Goal: Transaction & Acquisition: Purchase product/service

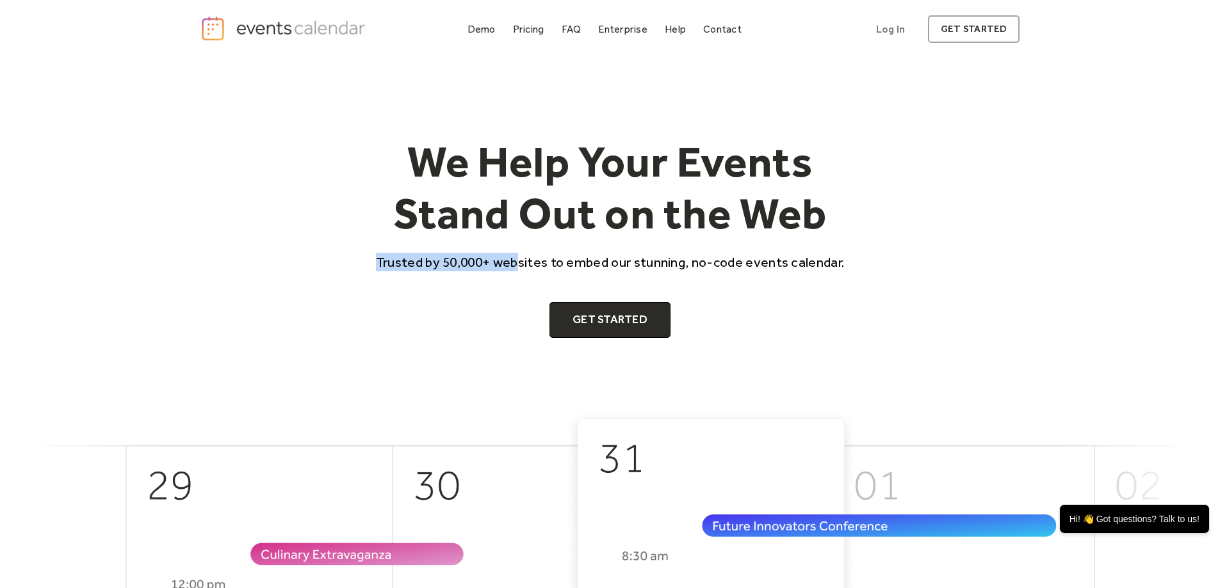
drag, startPoint x: 416, startPoint y: 263, endPoint x: 528, endPoint y: 259, distance: 111.5
click at [527, 259] on p "Trusted by 50,000+ websites to embed our stunning, no-code events calendar." at bounding box center [610, 262] width 492 height 19
click at [528, 259] on p "Trusted by 50,000+ websites to embed our stunning, no-code events calendar." at bounding box center [610, 262] width 492 height 19
click at [491, 26] on div "Demo" at bounding box center [481, 29] width 28 height 7
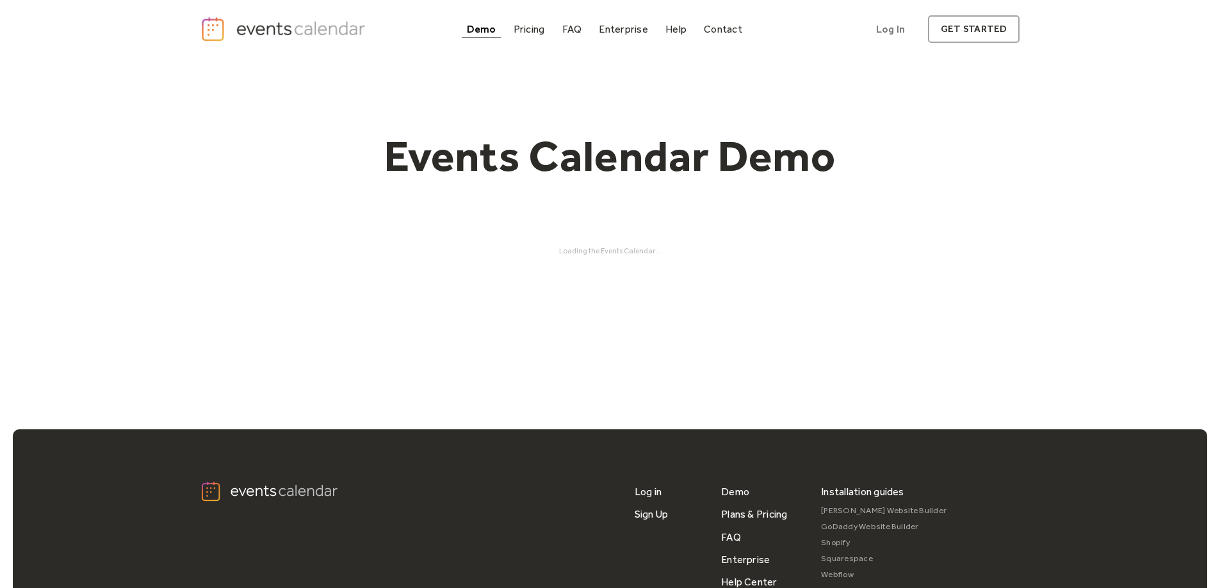
click at [622, 251] on div "Loading the Events Calendar..." at bounding box center [610, 251] width 820 height 9
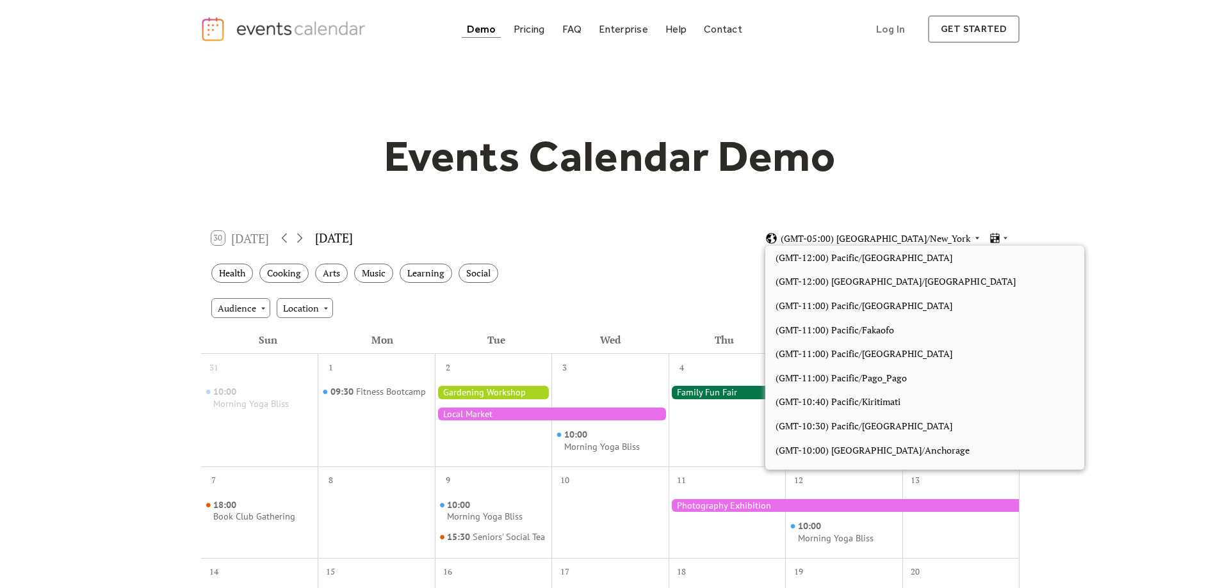
click at [887, 235] on span "(GMT-05:00) [GEOGRAPHIC_DATA]/New_York" at bounding box center [876, 238] width 190 height 9
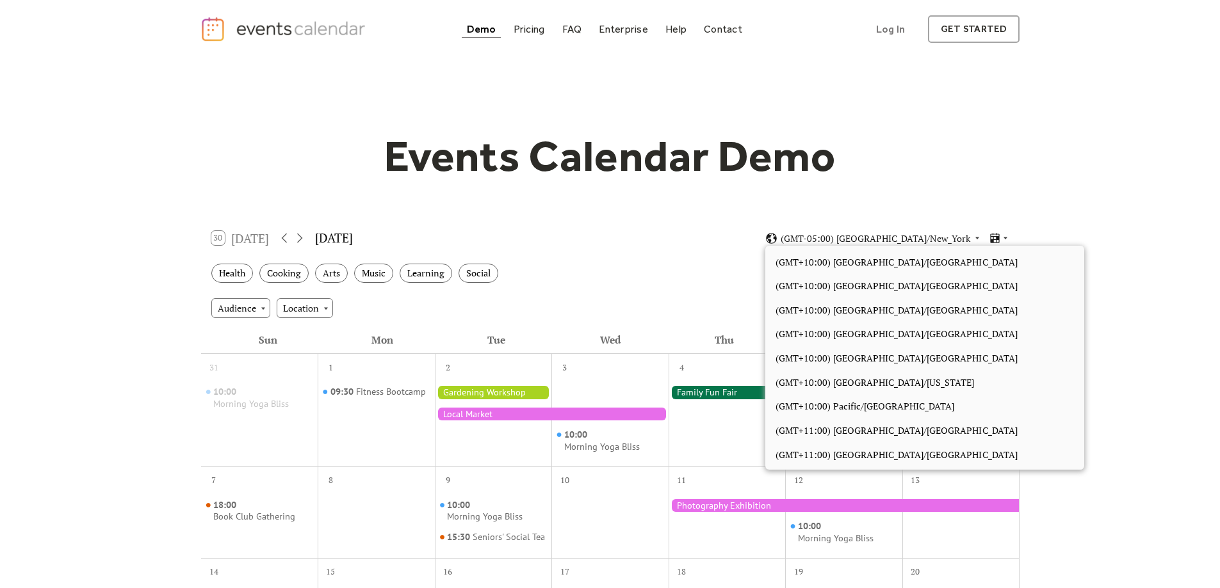
scroll to position [5364, 0]
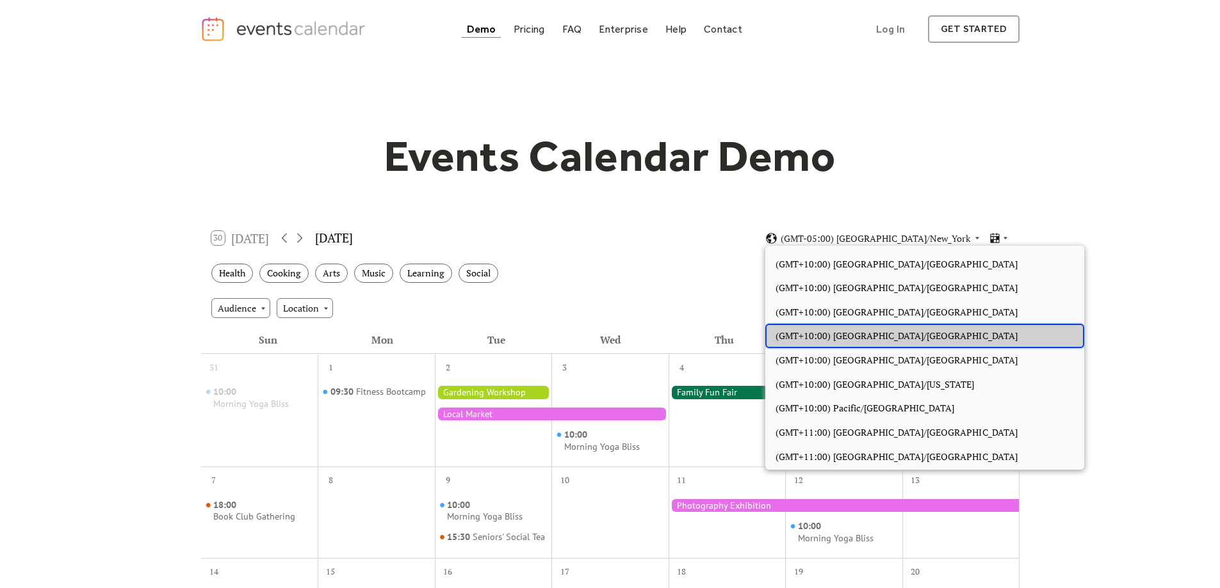
click at [911, 336] on div "(GMT+10:00) Australia/Sydney" at bounding box center [924, 336] width 319 height 24
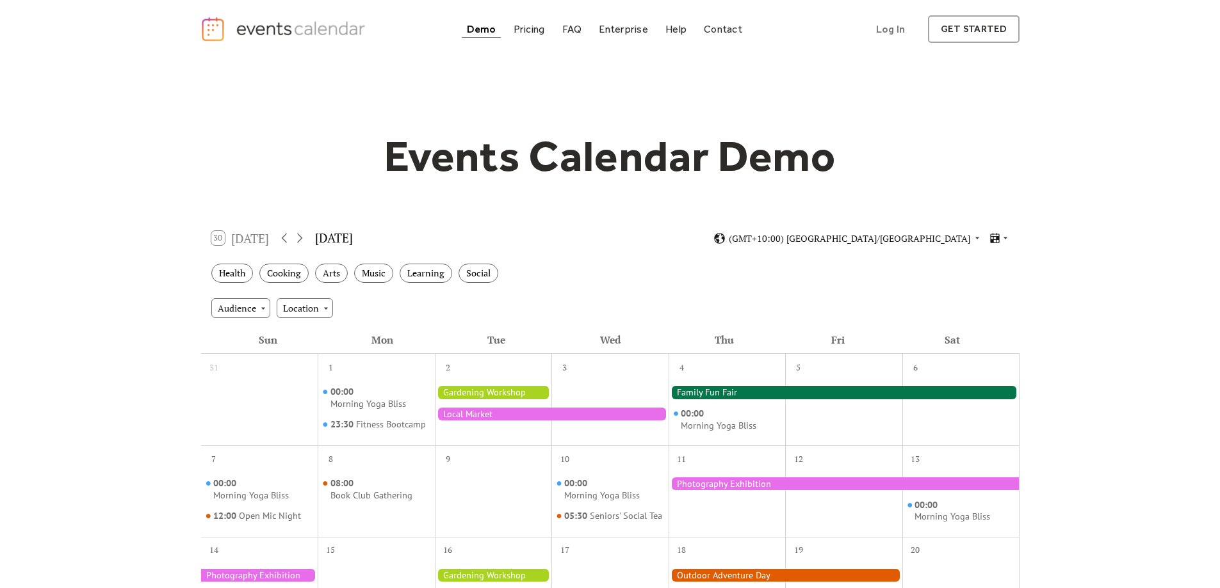
click at [977, 319] on div "Audience Location" at bounding box center [610, 308] width 818 height 35
click at [209, 302] on div "Audience Location" at bounding box center [610, 308] width 818 height 35
click at [218, 303] on div "Audience" at bounding box center [240, 307] width 59 height 19
click at [156, 414] on div "Events Calendar Demo Loading the Events Calendar..." at bounding box center [610, 551] width 1220 height 987
click at [313, 304] on div "Location" at bounding box center [305, 307] width 56 height 19
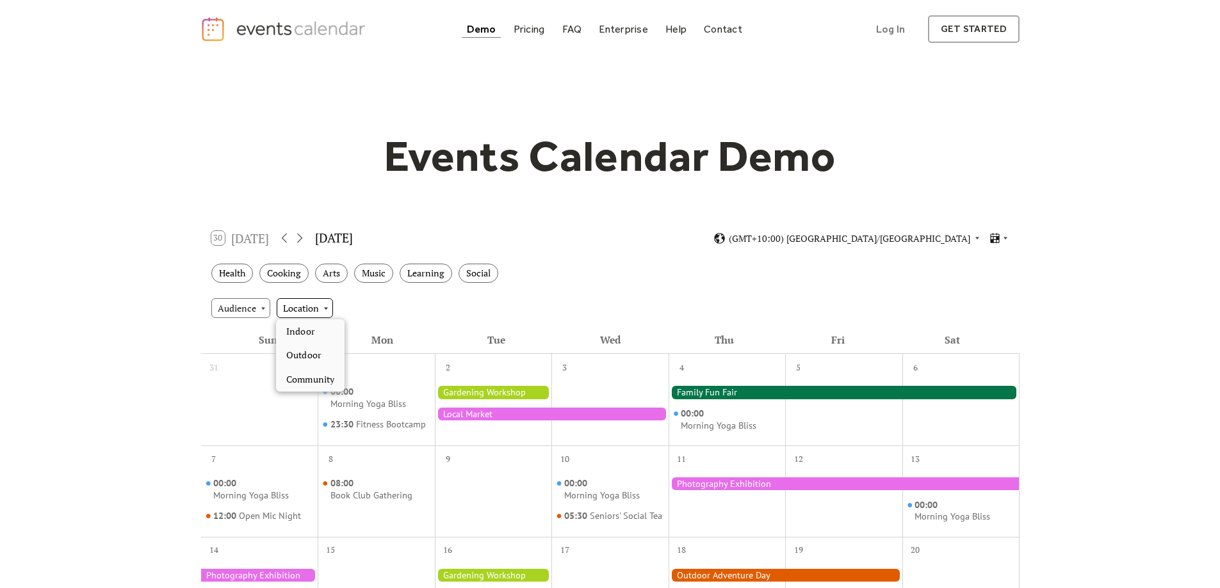
click at [313, 304] on div "Location" at bounding box center [305, 307] width 56 height 19
click at [409, 301] on div "Audience Location" at bounding box center [610, 308] width 818 height 35
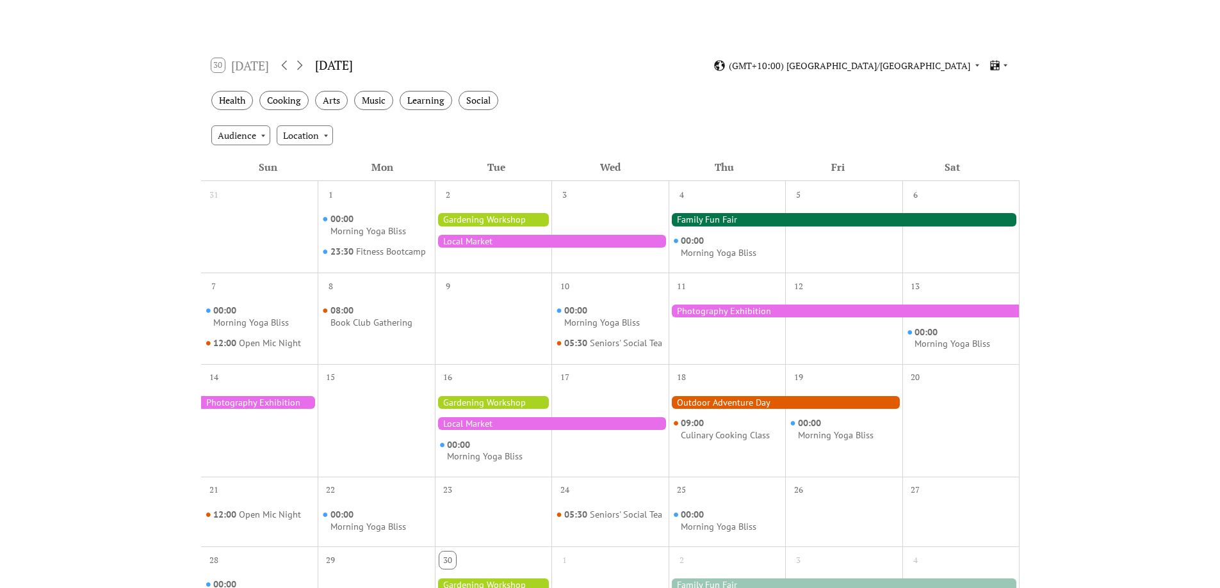
scroll to position [192, 0]
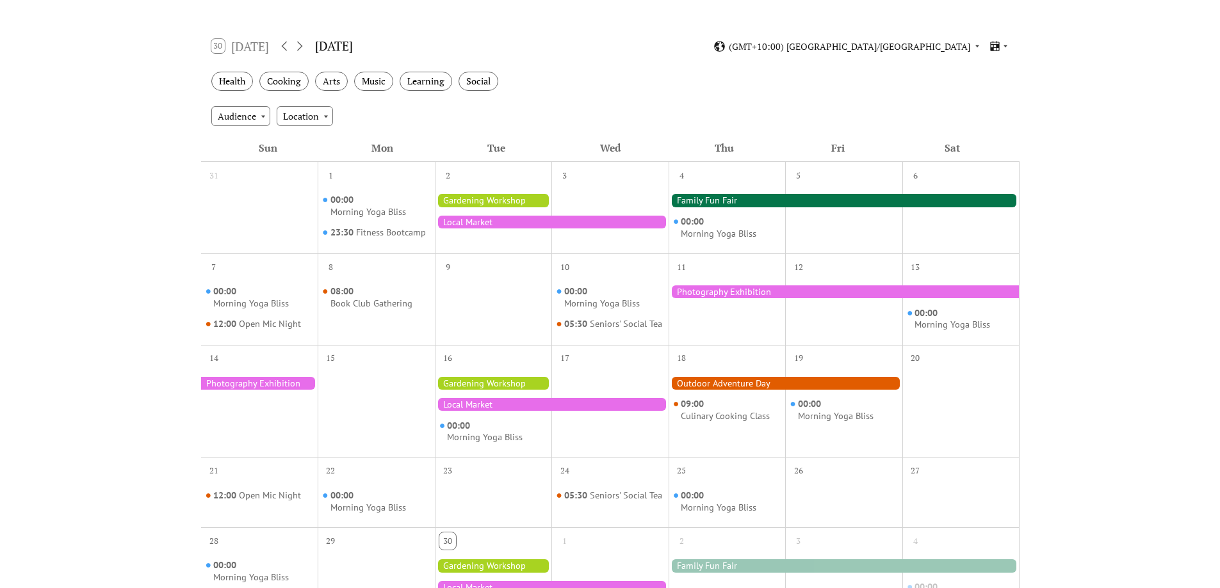
click at [525, 197] on div at bounding box center [493, 200] width 117 height 13
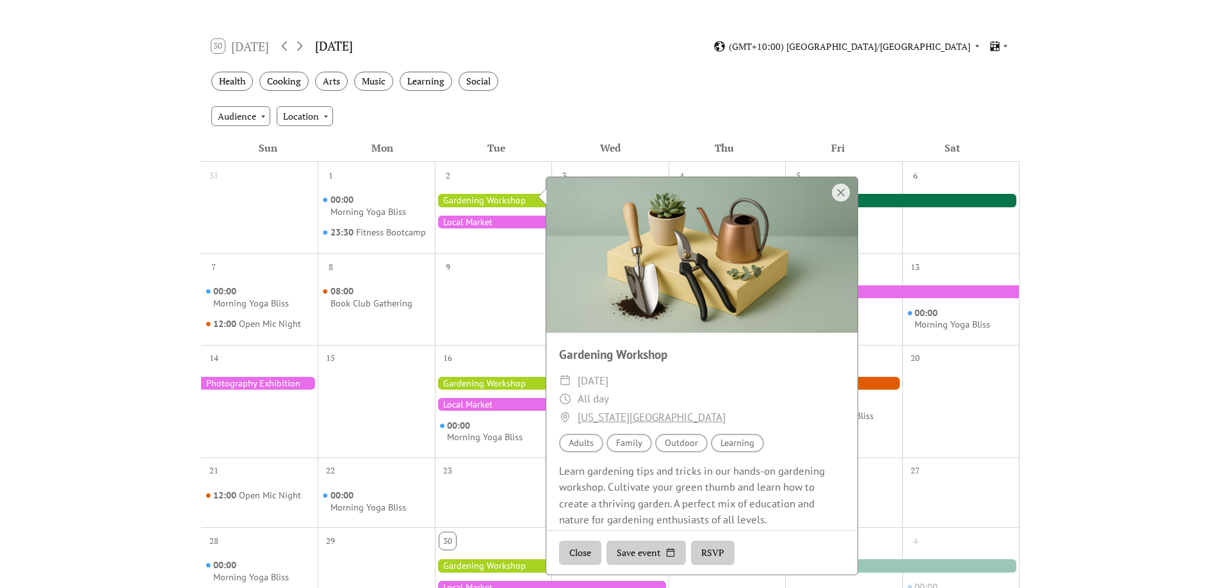
click at [608, 378] on span "[DATE]" at bounding box center [593, 381] width 31 height 19
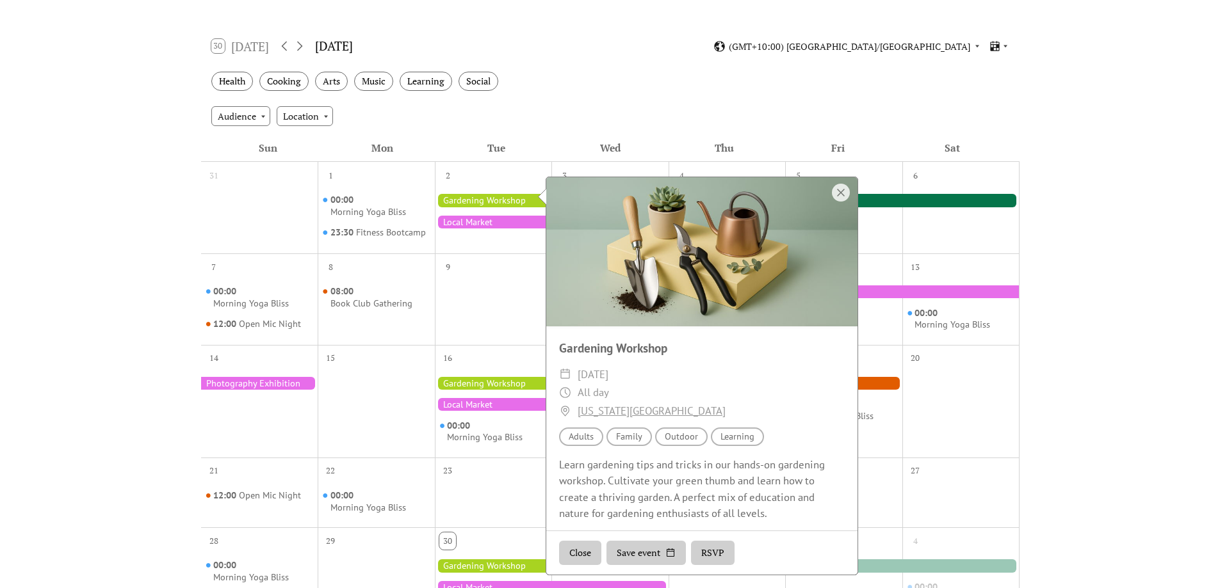
scroll to position [8, 0]
click at [845, 193] on div at bounding box center [841, 193] width 18 height 18
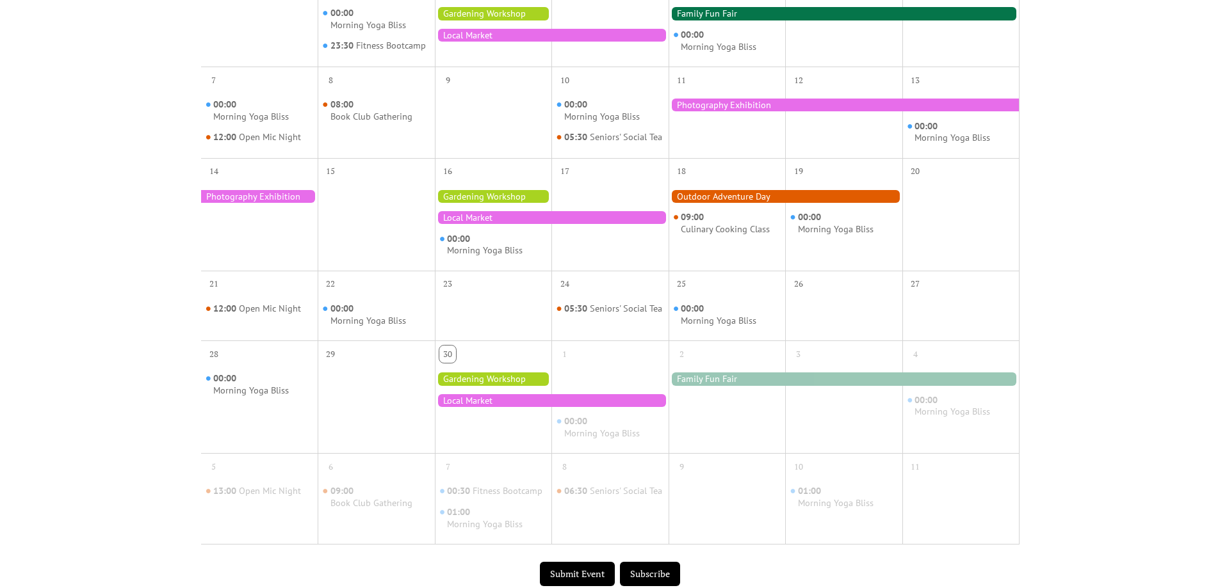
scroll to position [448, 0]
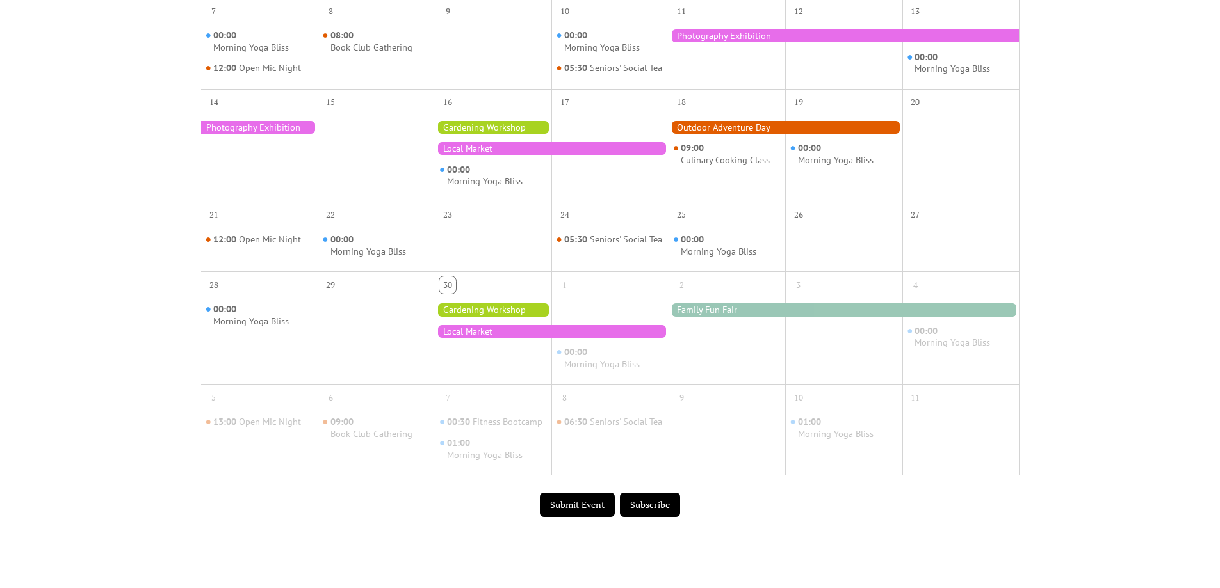
click at [576, 516] on button "Submit Event" at bounding box center [577, 505] width 75 height 24
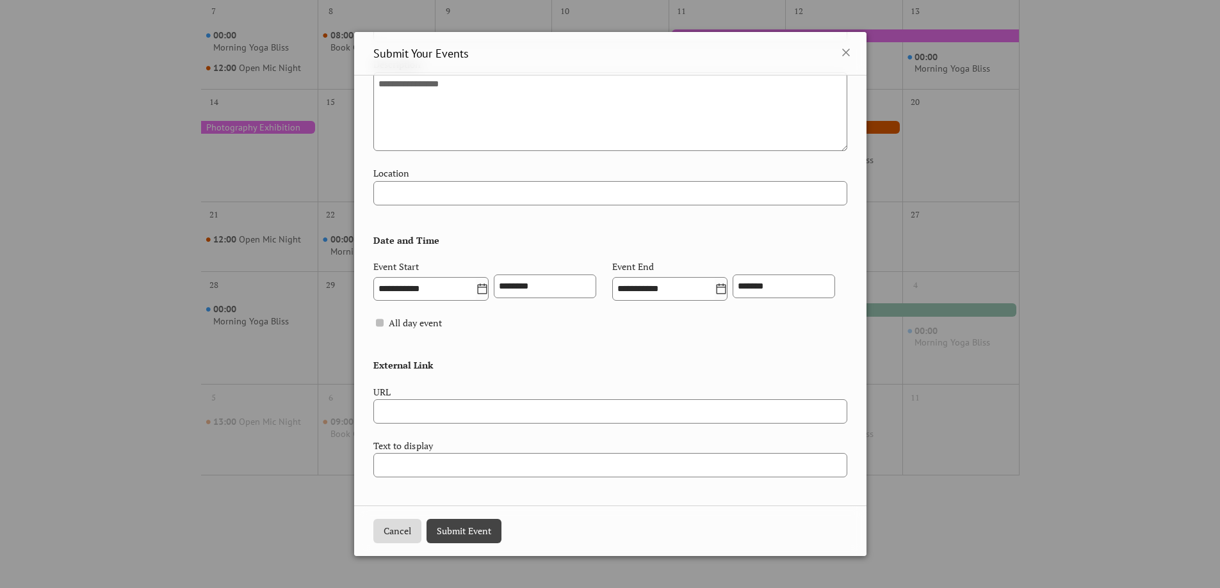
scroll to position [512, 0]
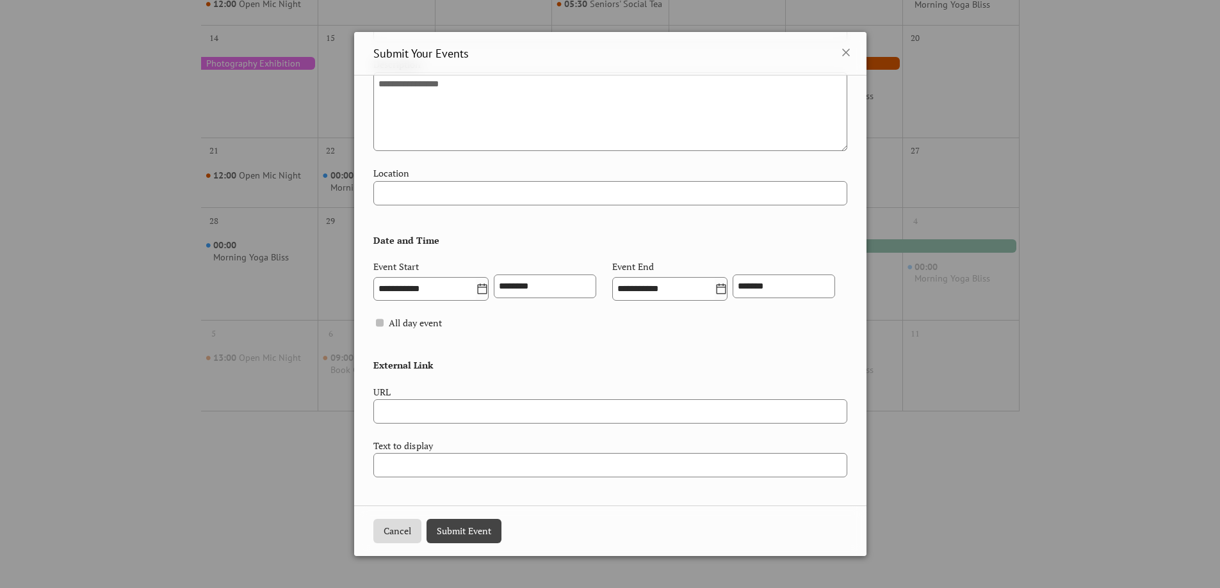
click at [398, 539] on button "Cancel" at bounding box center [397, 531] width 48 height 24
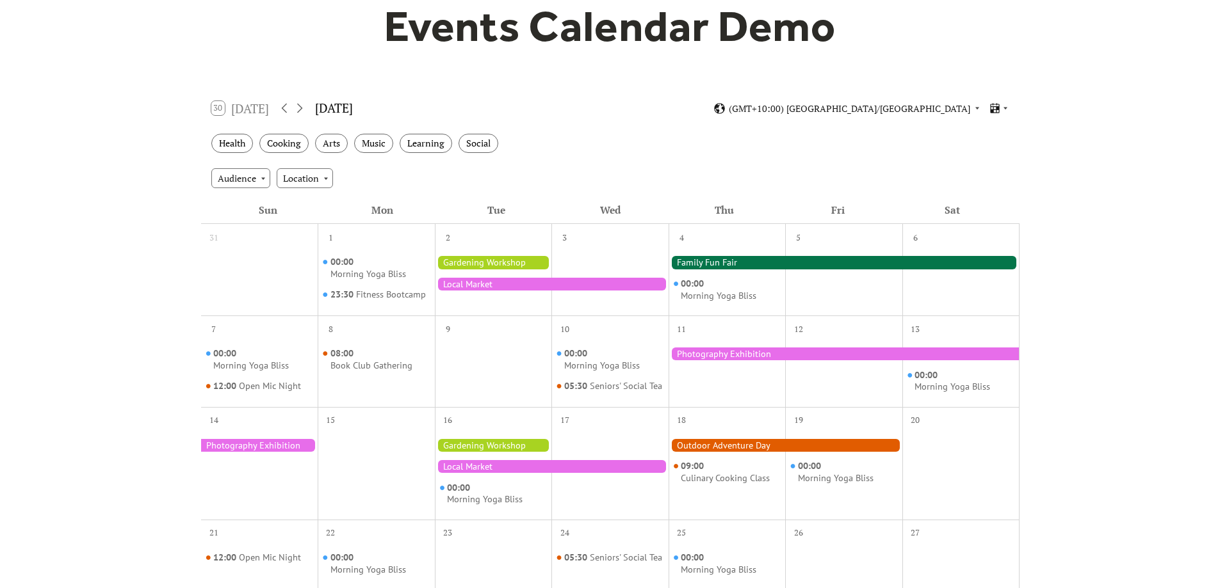
scroll to position [128, 0]
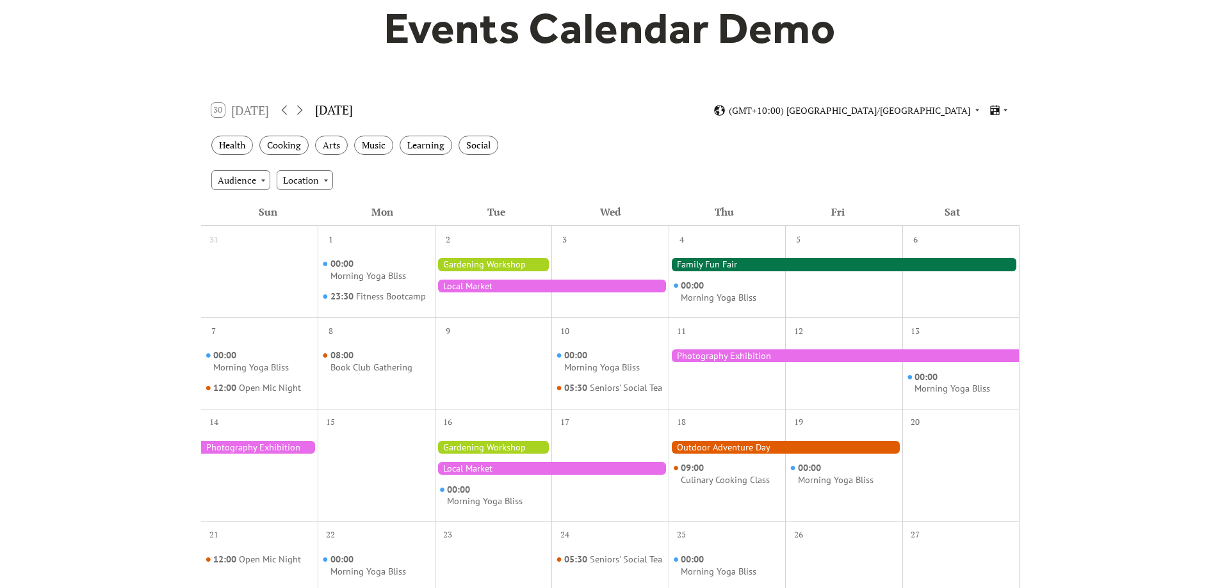
click at [993, 97] on div "30 Today September 2025 (GMT+10:00) Australia/Sydney" at bounding box center [610, 110] width 818 height 34
click at [1000, 101] on div "30 Today September 2025 (GMT+10:00) Australia/Sydney" at bounding box center [610, 110] width 818 height 34
click at [1002, 110] on icon at bounding box center [1006, 110] width 8 height 8
click at [998, 161] on div "Cards" at bounding box center [975, 154] width 67 height 24
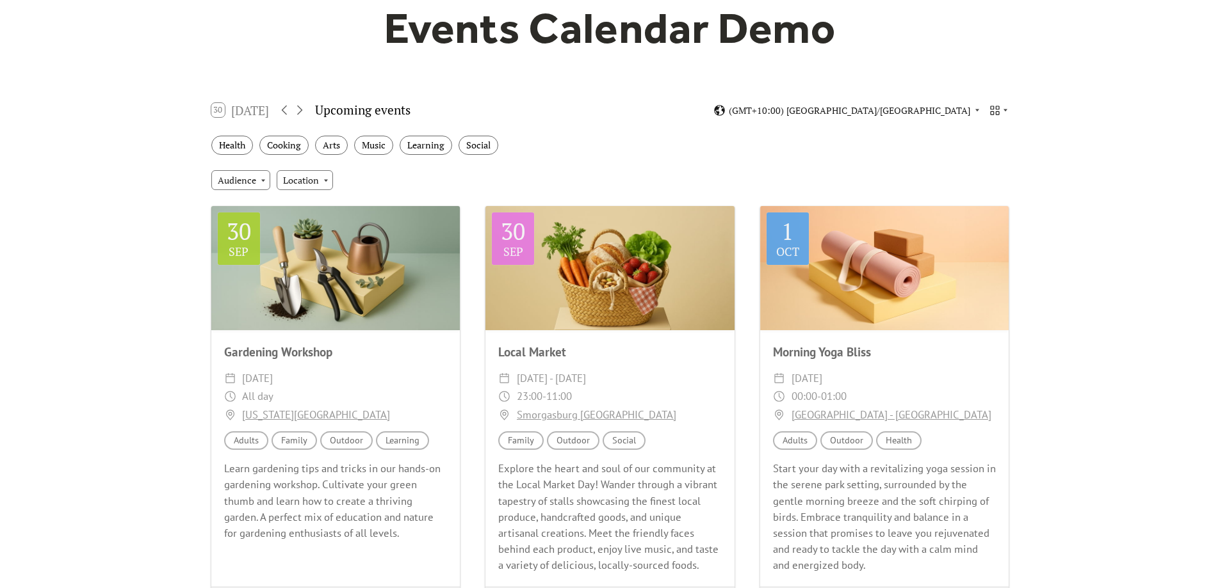
click at [1003, 99] on div "30 Today Upcoming events (GMT+10:00) Australia/Sydney" at bounding box center [610, 110] width 818 height 34
click at [1001, 117] on div "30 Today Upcoming events (GMT+10:00) Australia/Sydney" at bounding box center [610, 110] width 818 height 34
click at [996, 111] on icon at bounding box center [995, 110] width 9 height 9
click at [994, 220] on div "Map" at bounding box center [975, 226] width 67 height 24
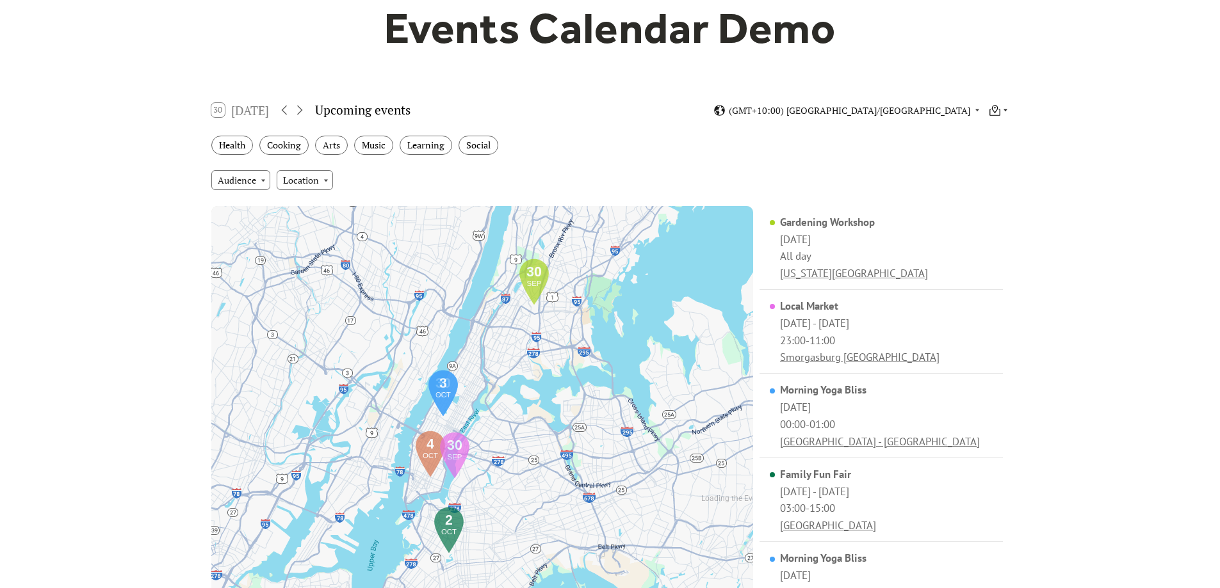
click at [1002, 111] on icon at bounding box center [1006, 110] width 8 height 8
click at [998, 126] on div "Month" at bounding box center [975, 130] width 67 height 24
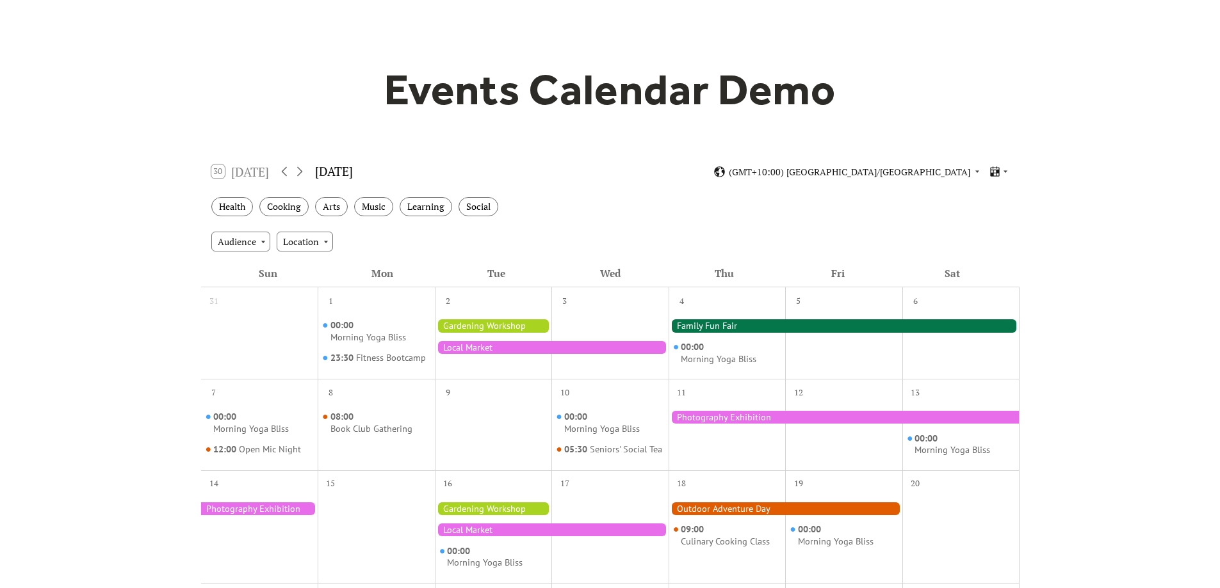
scroll to position [0, 0]
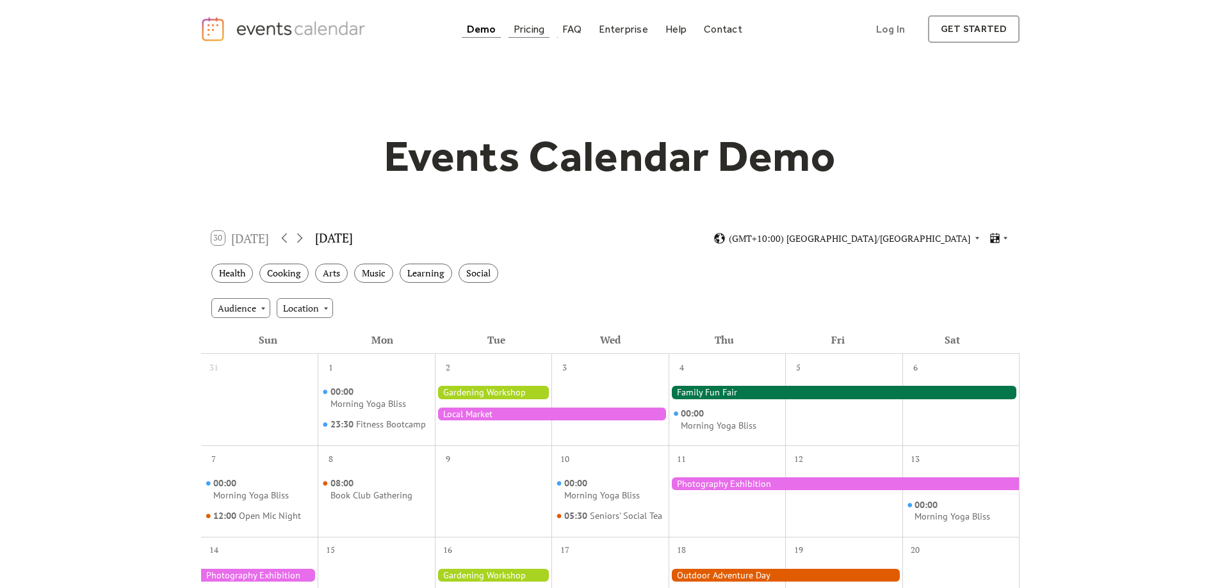
click at [519, 29] on div "Pricing" at bounding box center [529, 29] width 31 height 7
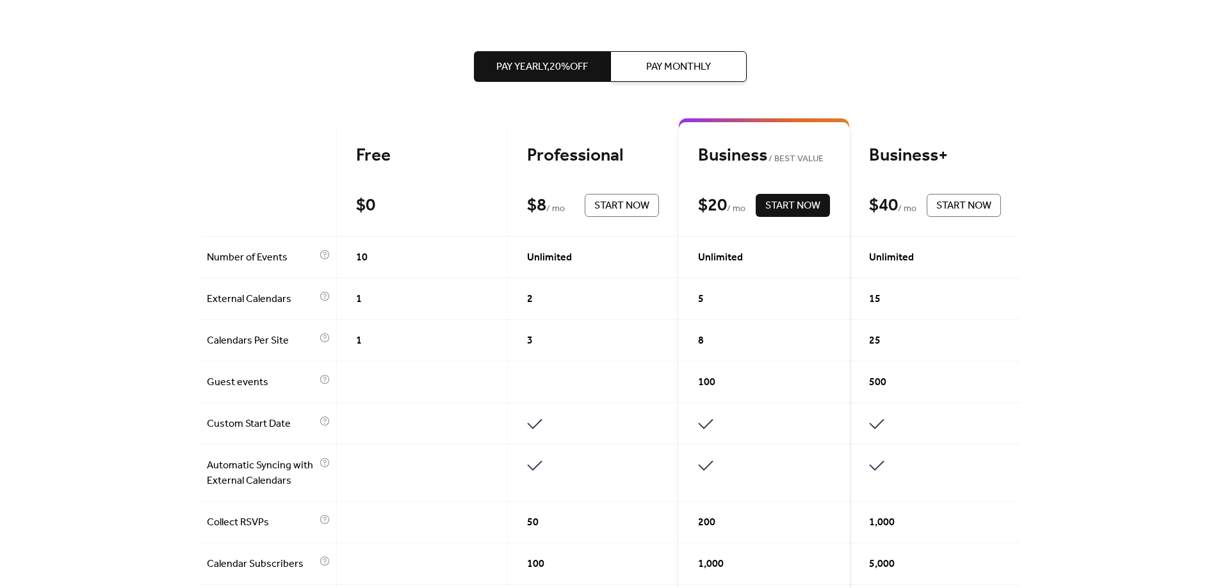
scroll to position [192, 0]
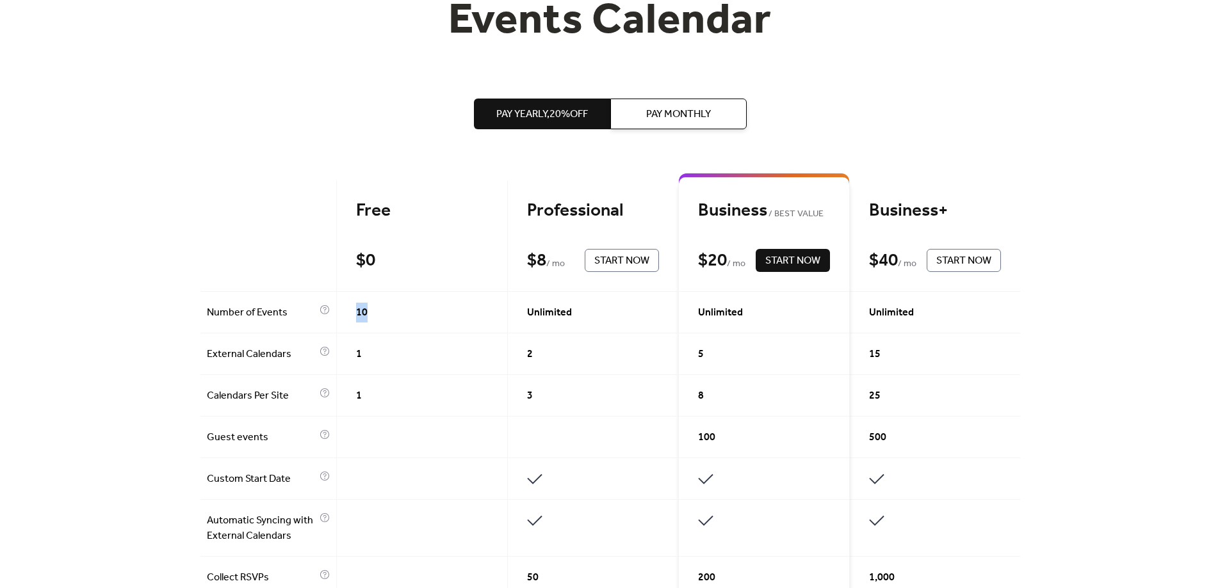
drag, startPoint x: 369, startPoint y: 307, endPoint x: 354, endPoint y: 309, distance: 14.9
click at [354, 309] on div "10" at bounding box center [422, 313] width 171 height 42
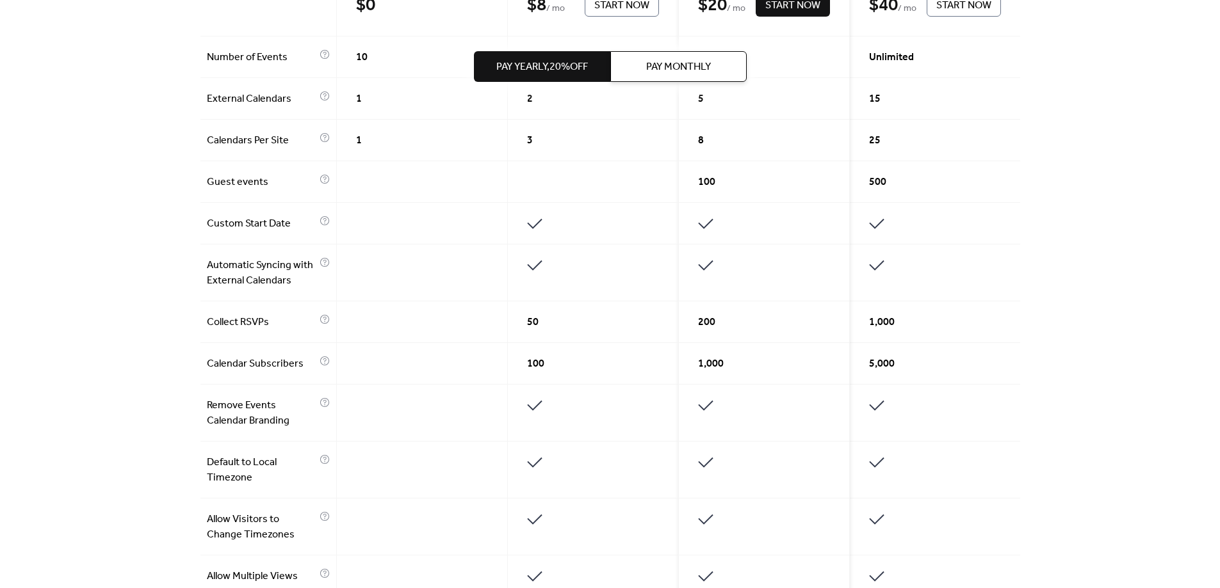
scroll to position [448, 0]
click at [167, 475] on div "Get the best of your Events Calendar Pay Yearly, 20% off Pay Monthly Free $ 0 S…" at bounding box center [610, 346] width 1220 height 1473
drag, startPoint x: 225, startPoint y: 466, endPoint x: 230, endPoint y: 476, distance: 11.8
click at [230, 476] on span "Default to Local Timezone" at bounding box center [262, 470] width 110 height 31
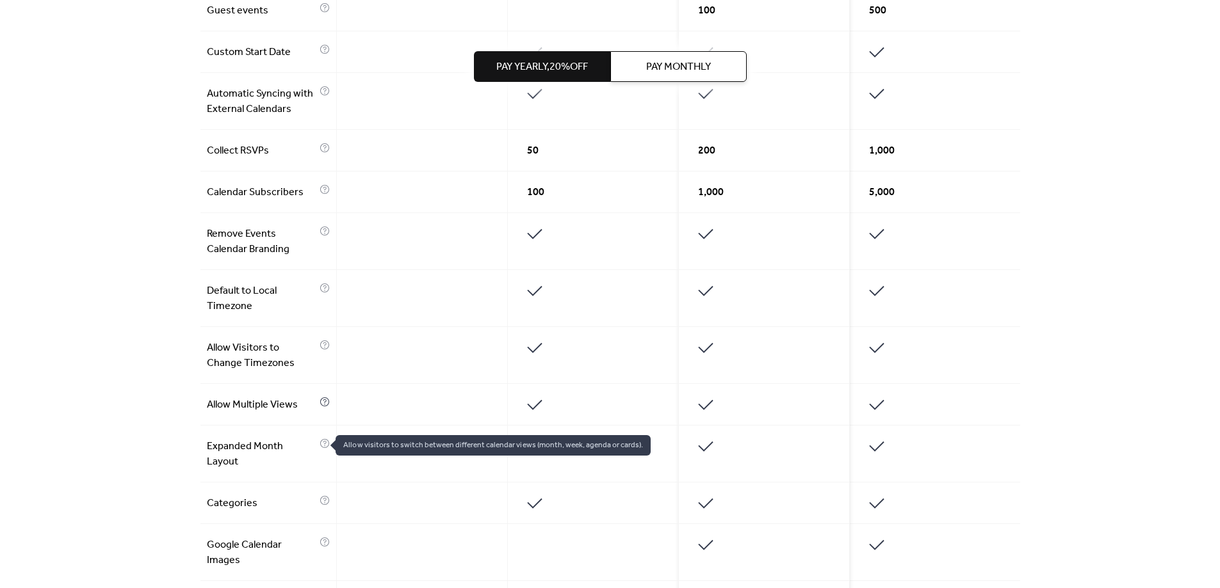
scroll to position [704, 0]
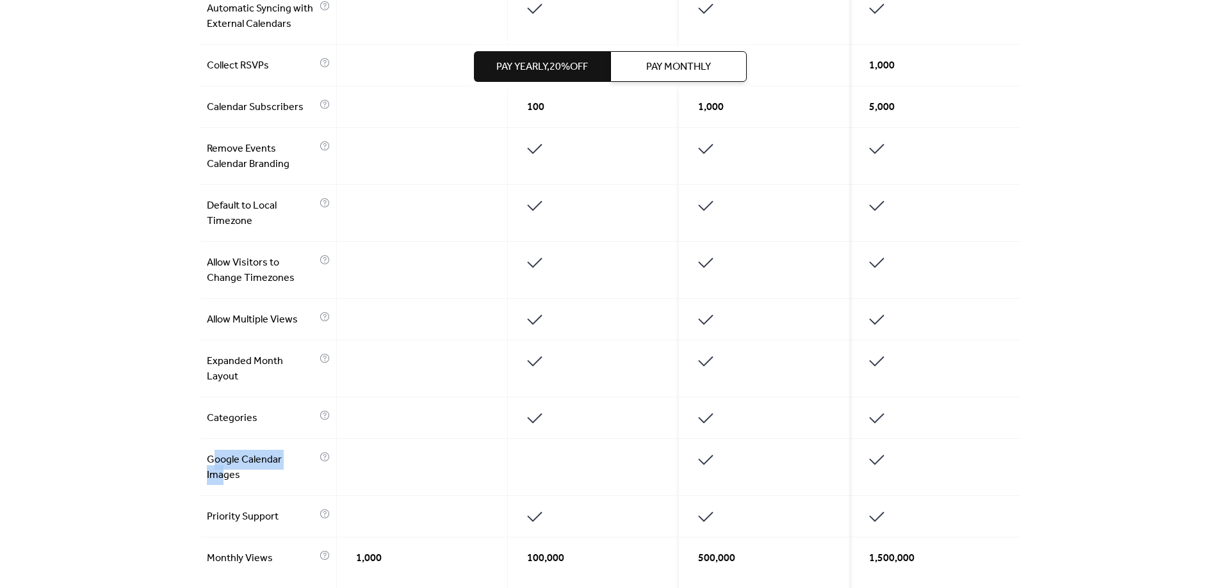
drag, startPoint x: 213, startPoint y: 459, endPoint x: 222, endPoint y: 474, distance: 17.2
click at [222, 474] on span "Google Calendar Images" at bounding box center [262, 468] width 110 height 31
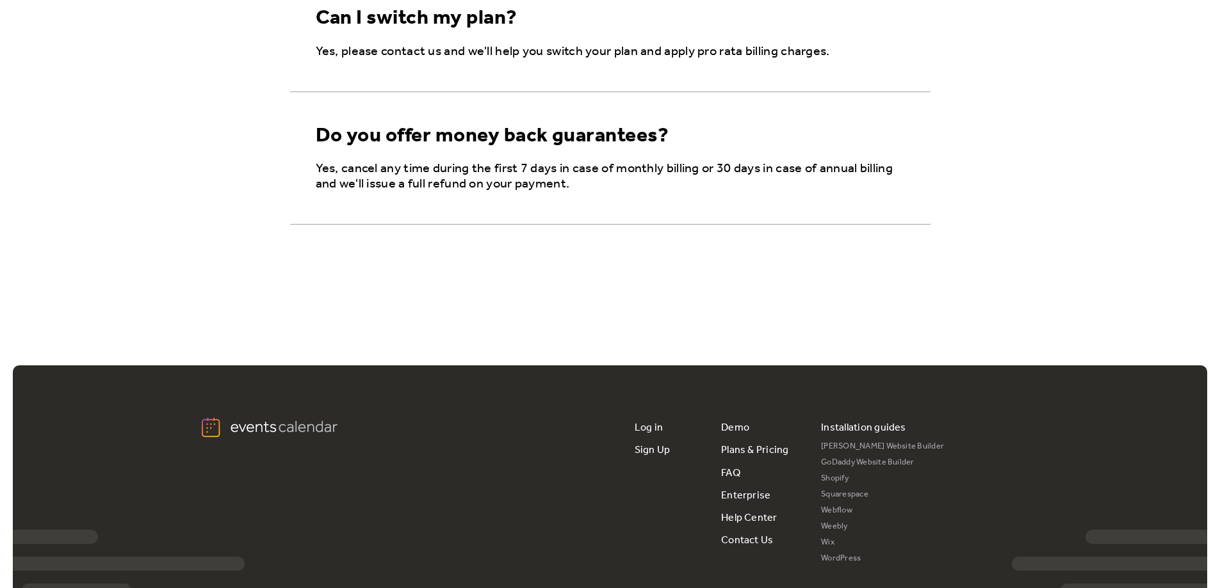
scroll to position [2368, 0]
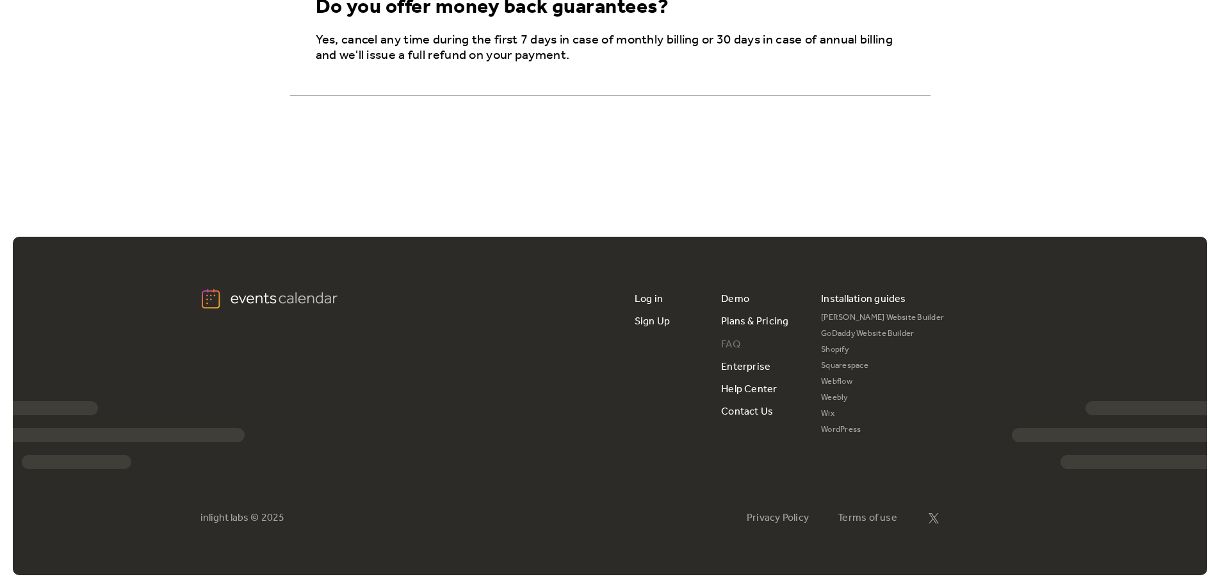
click at [725, 345] on link "FAQ" at bounding box center [730, 345] width 19 height 22
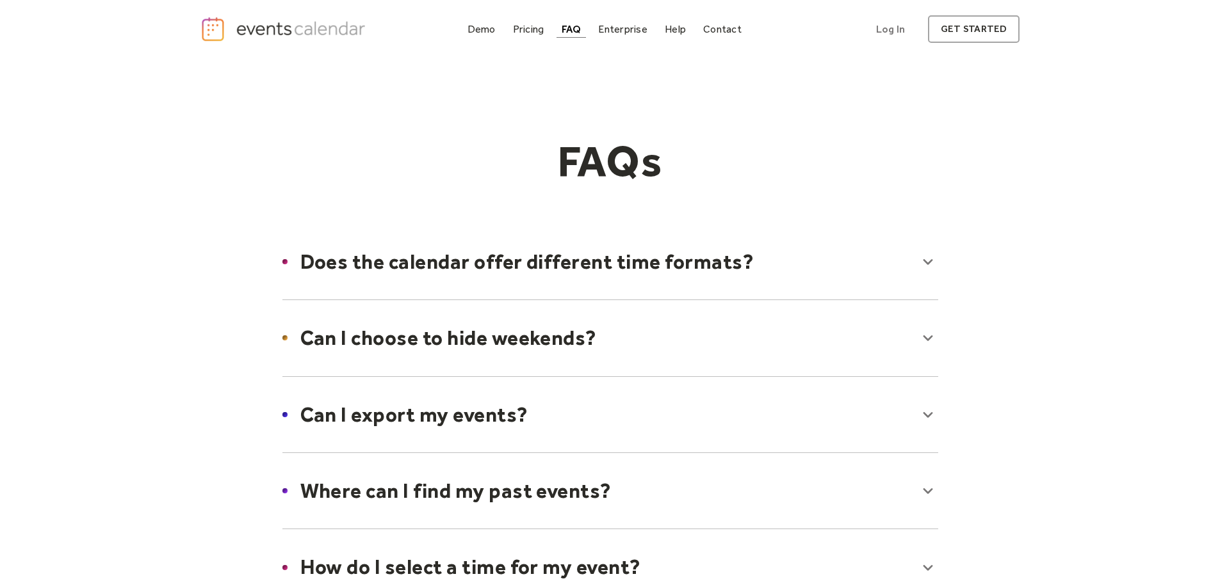
click at [725, 345] on div at bounding box center [610, 338] width 681 height 78
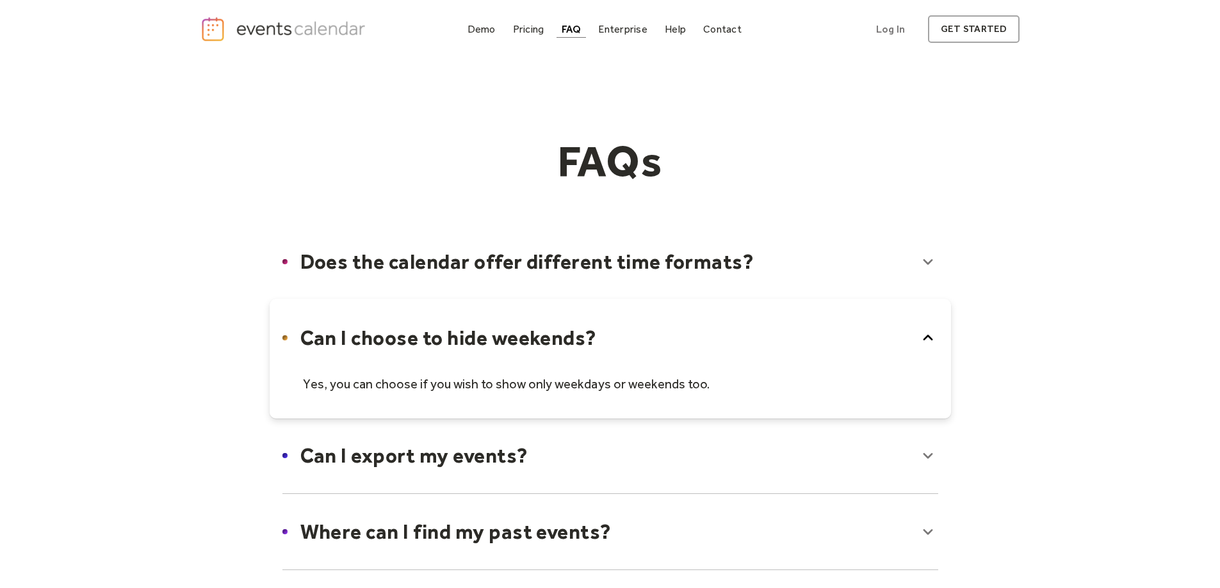
click at [725, 345] on div at bounding box center [610, 358] width 681 height 119
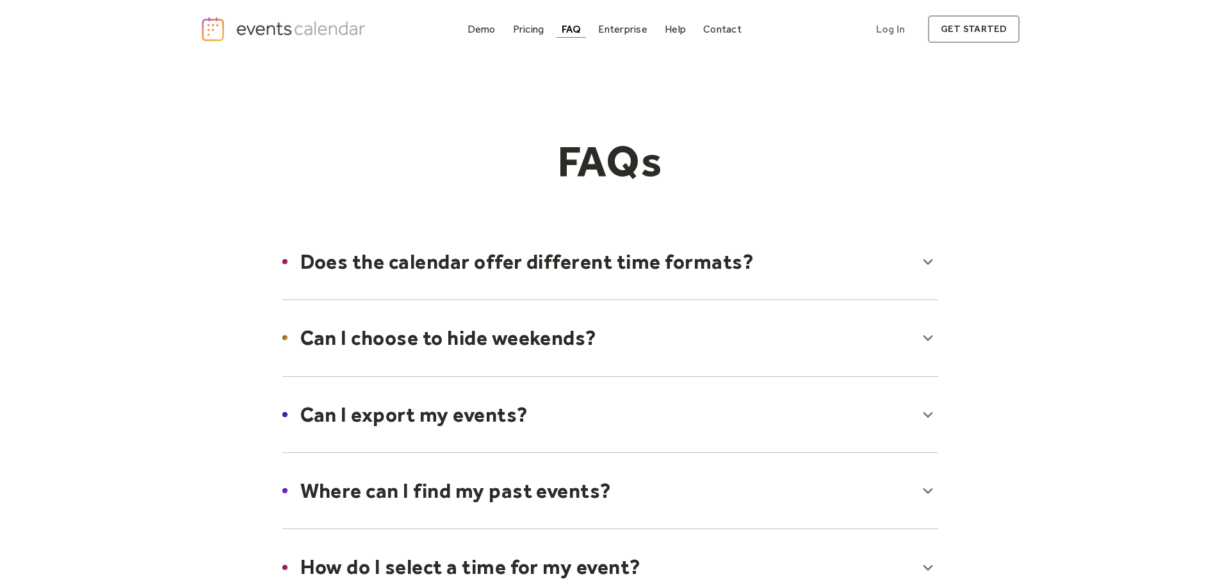
click at [725, 417] on div at bounding box center [610, 415] width 681 height 78
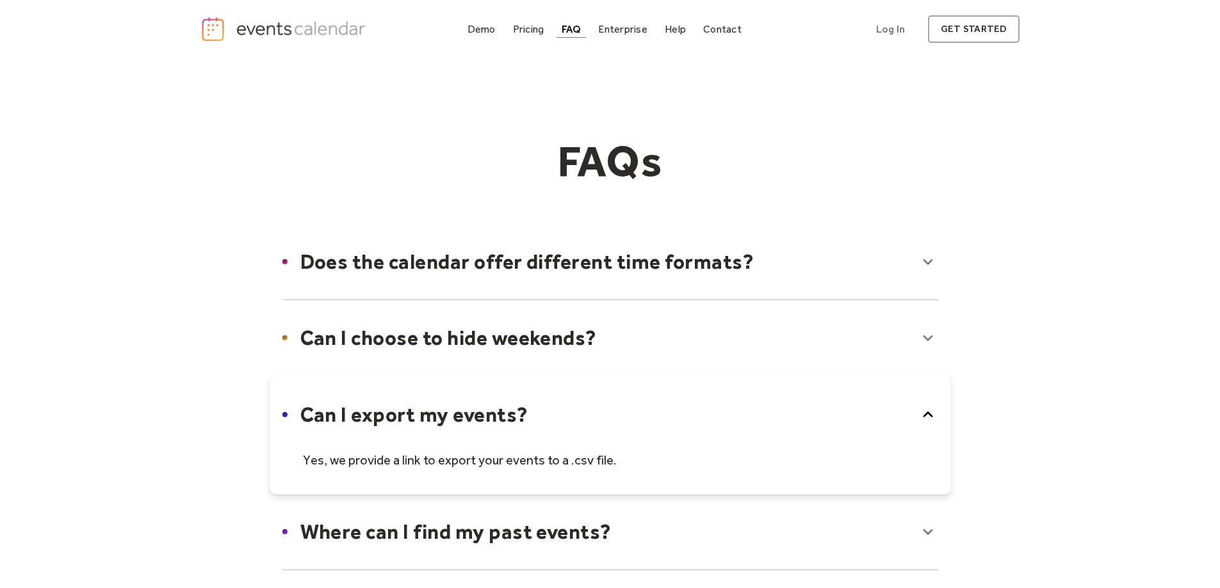
click at [725, 417] on div at bounding box center [610, 435] width 681 height 119
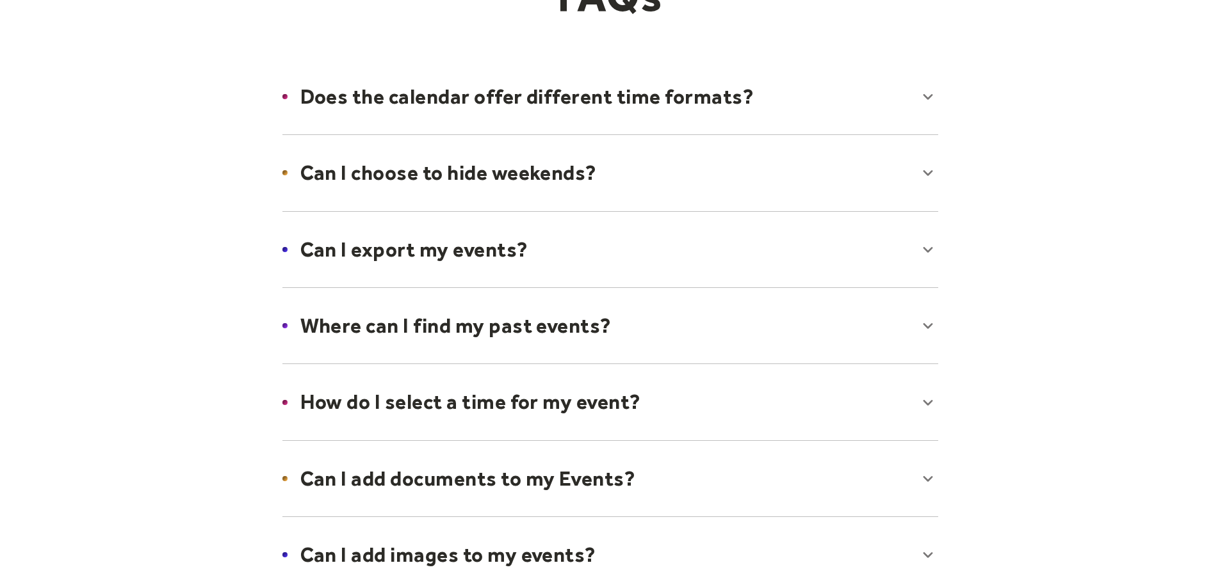
scroll to position [192, 0]
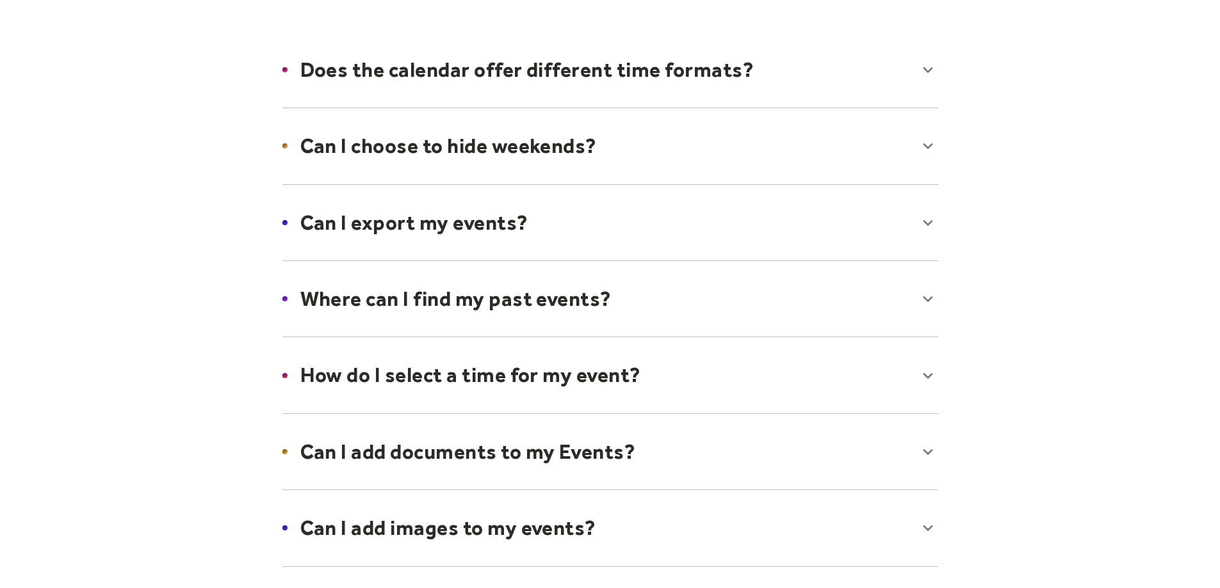
click at [715, 307] on div at bounding box center [610, 299] width 681 height 78
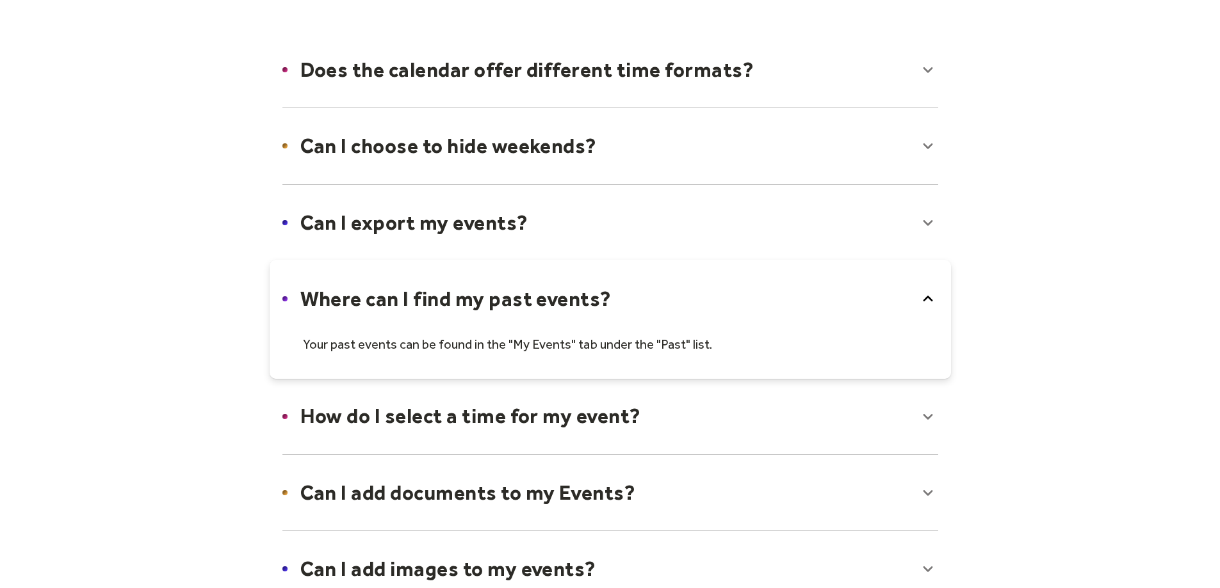
click at [715, 307] on div at bounding box center [610, 319] width 681 height 119
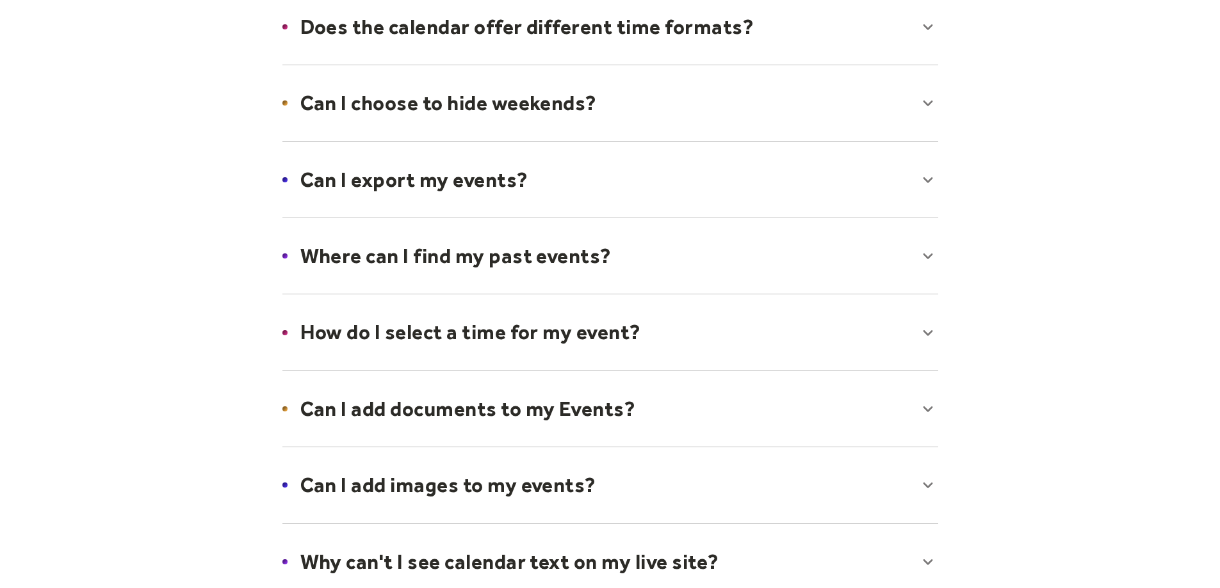
scroll to position [256, 0]
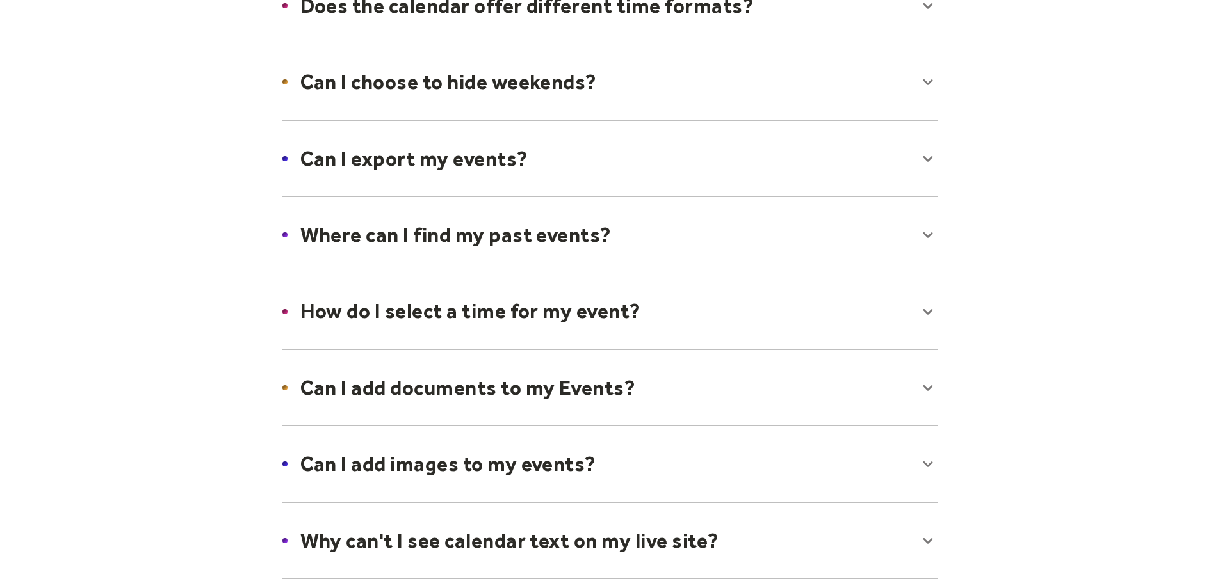
click at [723, 375] on div at bounding box center [610, 388] width 681 height 78
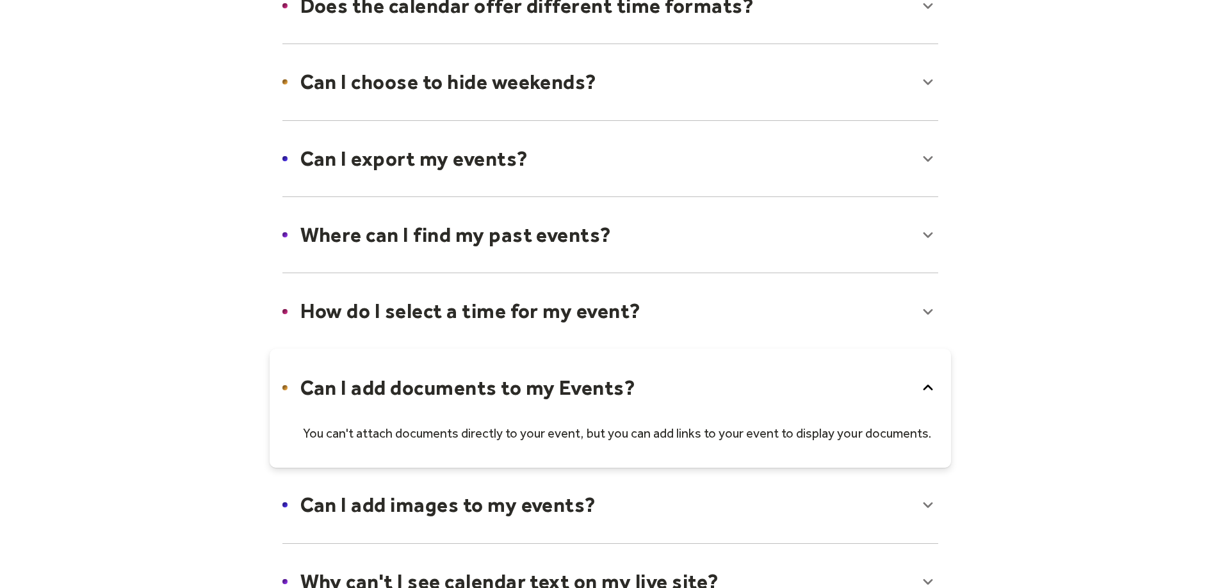
click at [723, 375] on div at bounding box center [610, 408] width 681 height 119
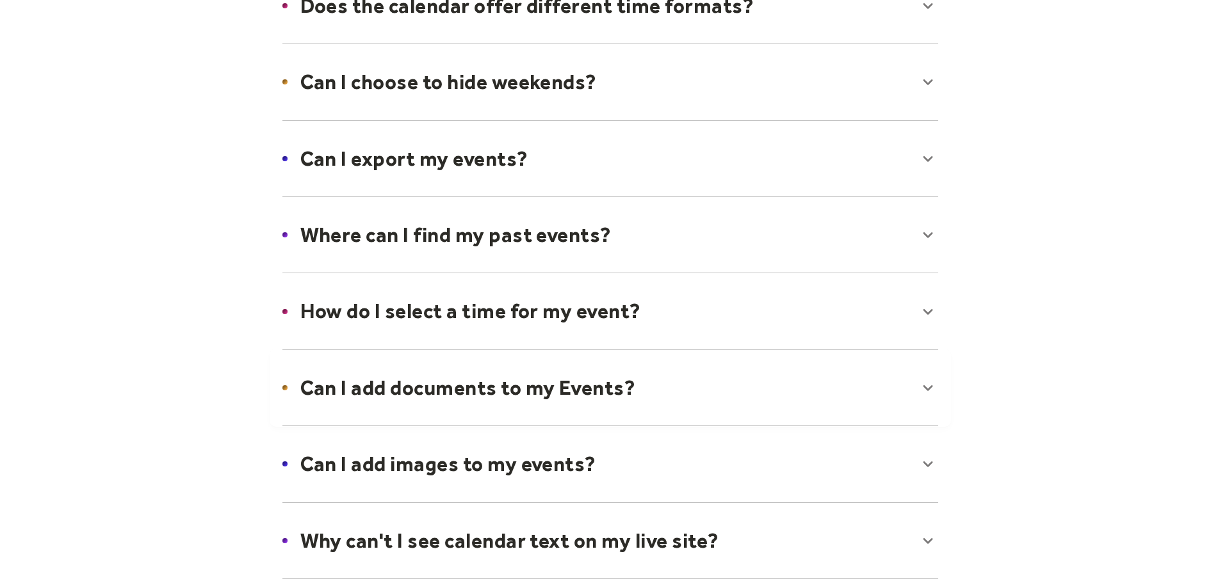
click at [715, 304] on div at bounding box center [610, 311] width 681 height 78
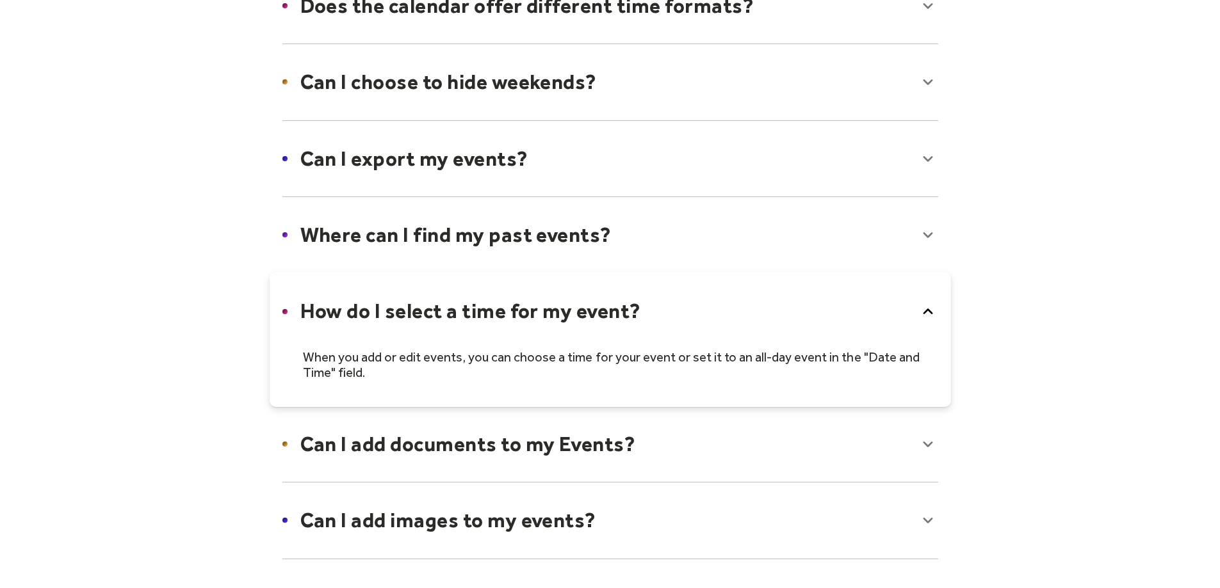
click at [715, 304] on div at bounding box center [610, 339] width 681 height 134
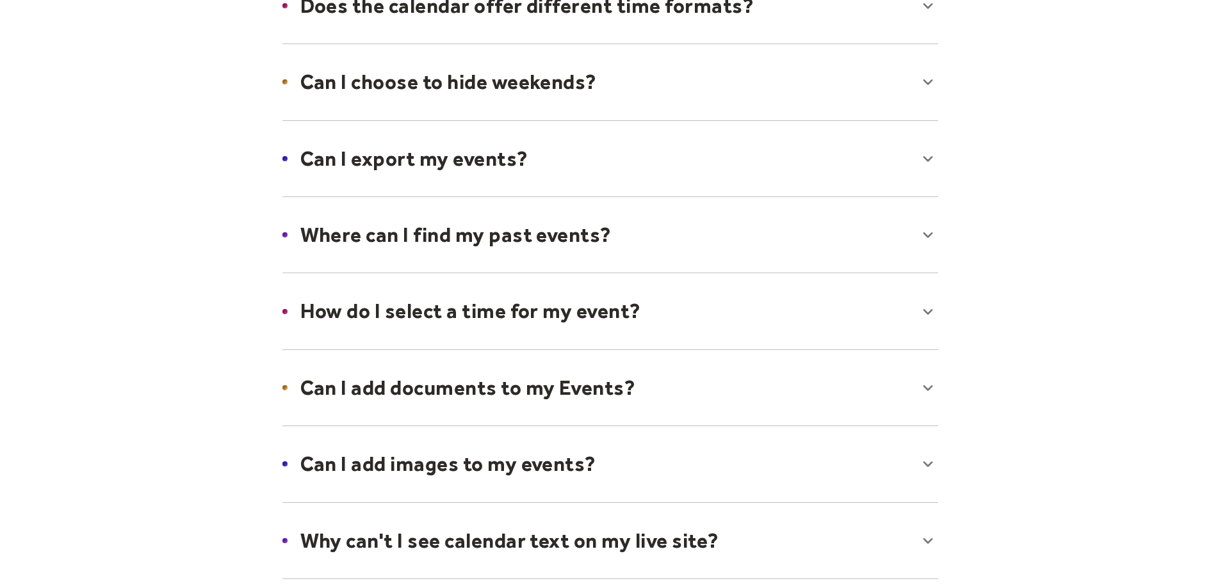
click at [715, 464] on div at bounding box center [610, 464] width 681 height 78
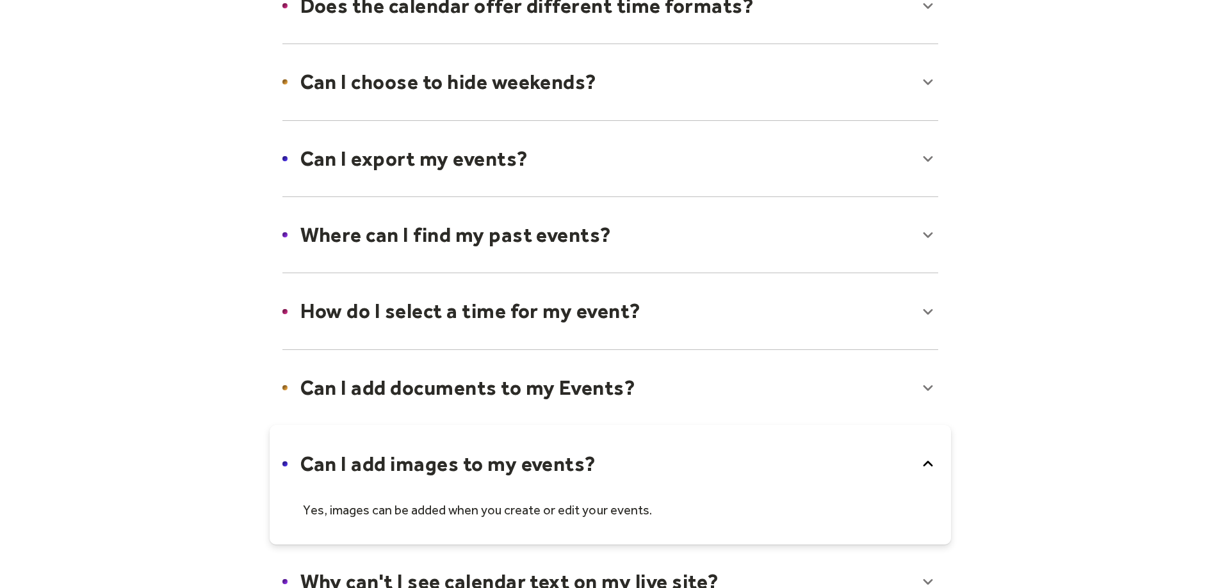
click at [715, 464] on div at bounding box center [610, 484] width 681 height 119
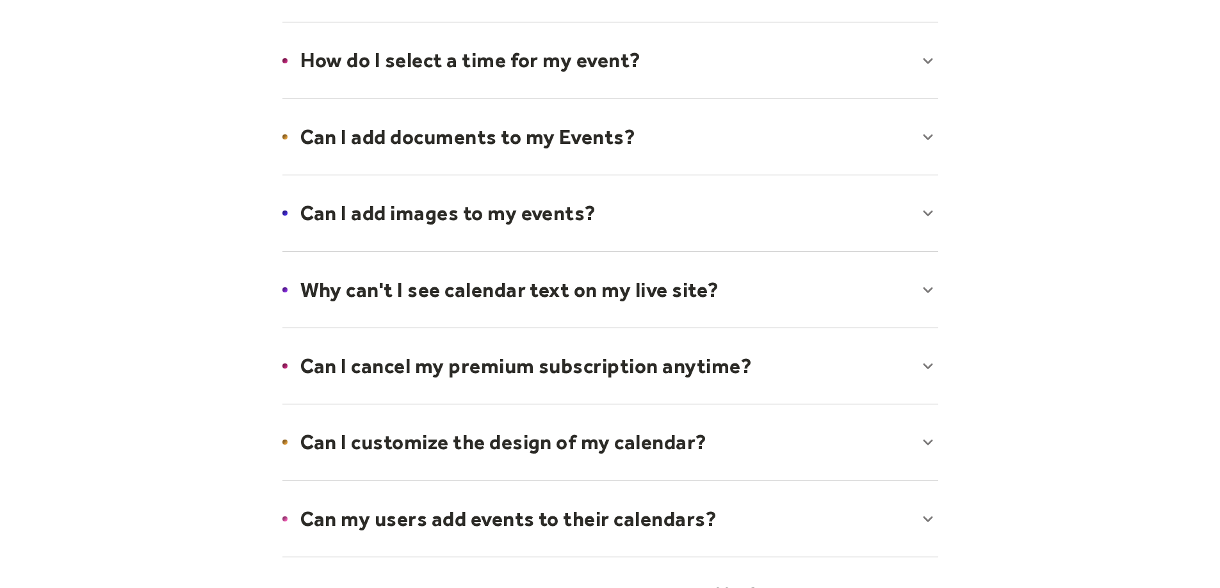
scroll to position [576, 0]
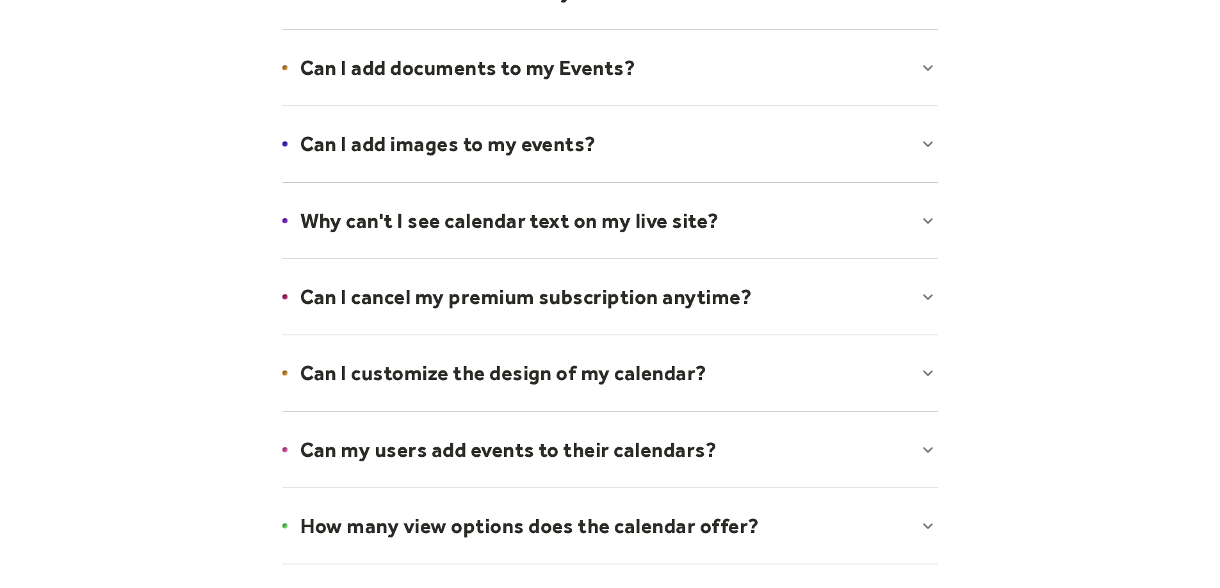
click at [688, 290] on div at bounding box center [610, 297] width 681 height 78
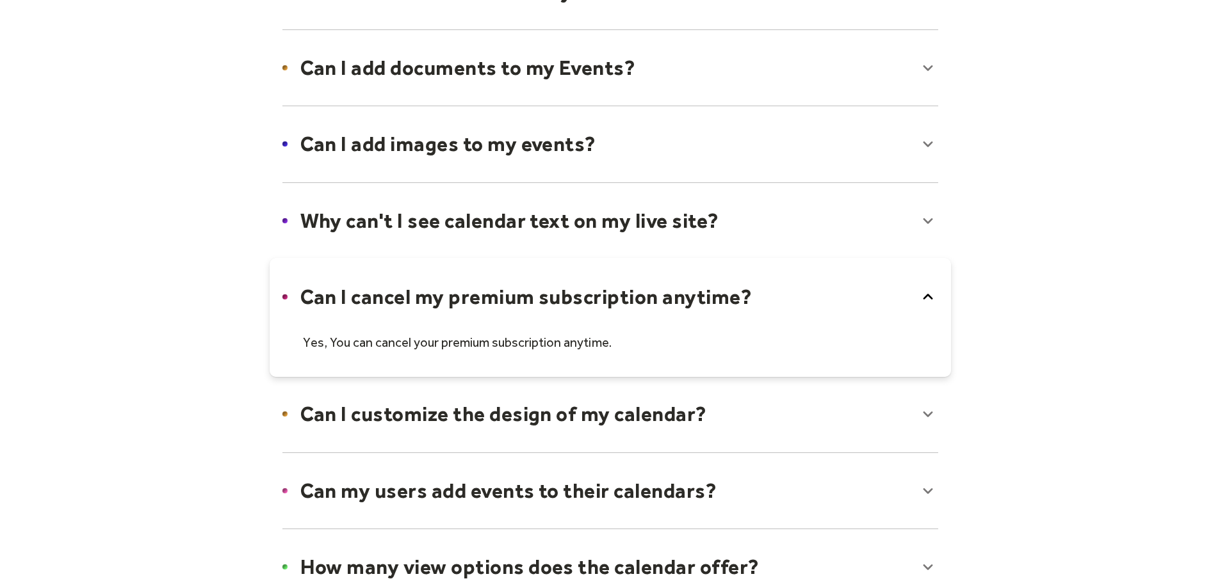
click at [688, 291] on div at bounding box center [610, 317] width 681 height 119
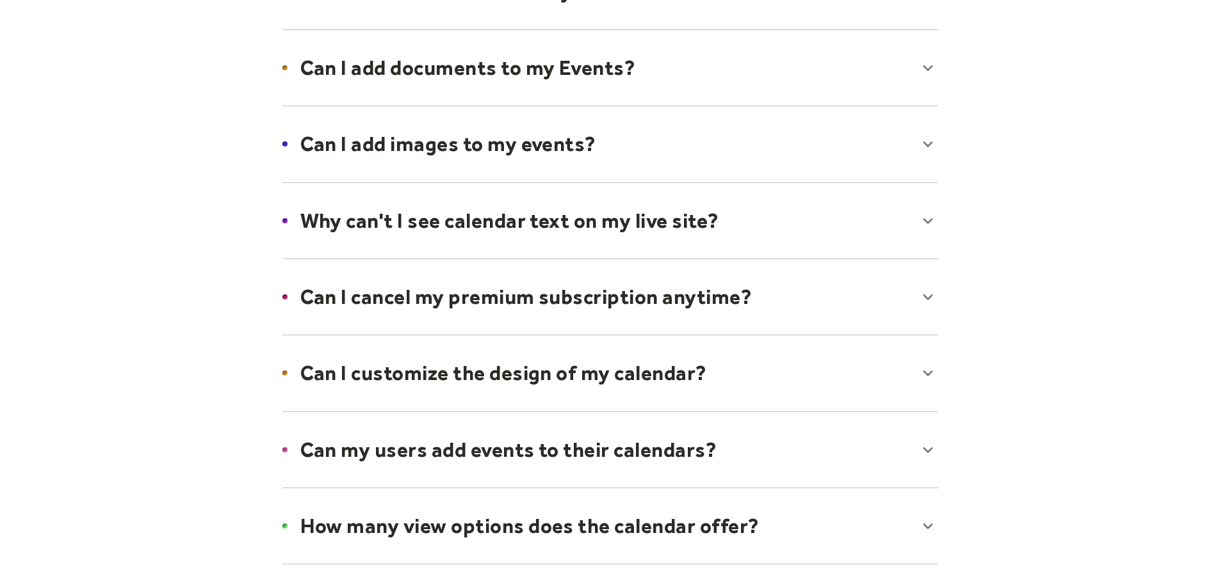
click at [681, 378] on div at bounding box center [610, 373] width 681 height 78
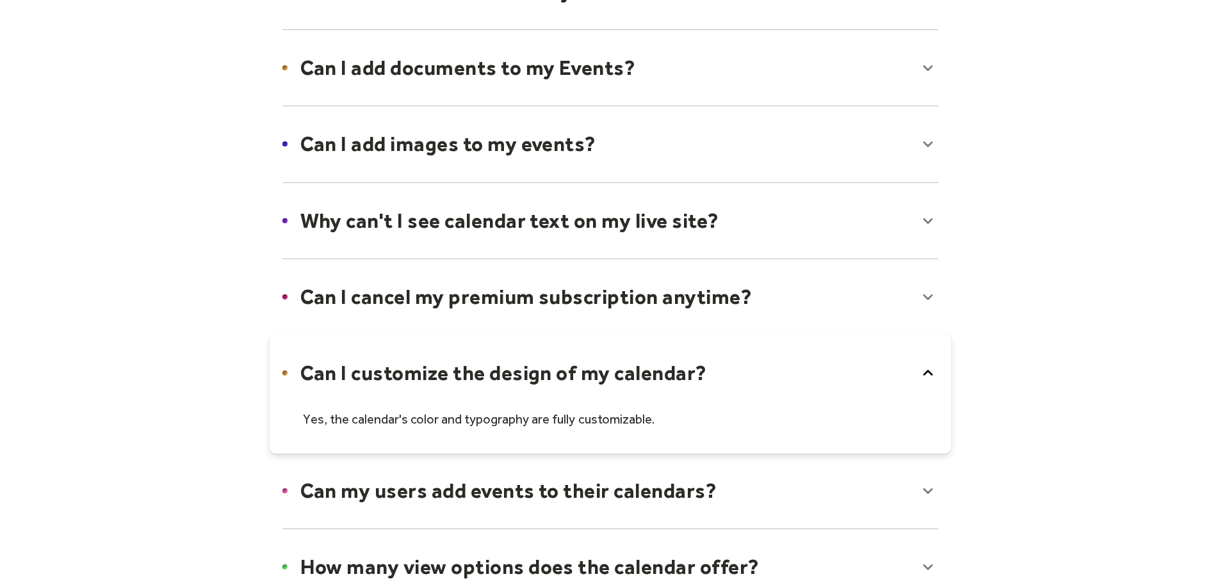
click at [681, 378] on div at bounding box center [610, 393] width 681 height 119
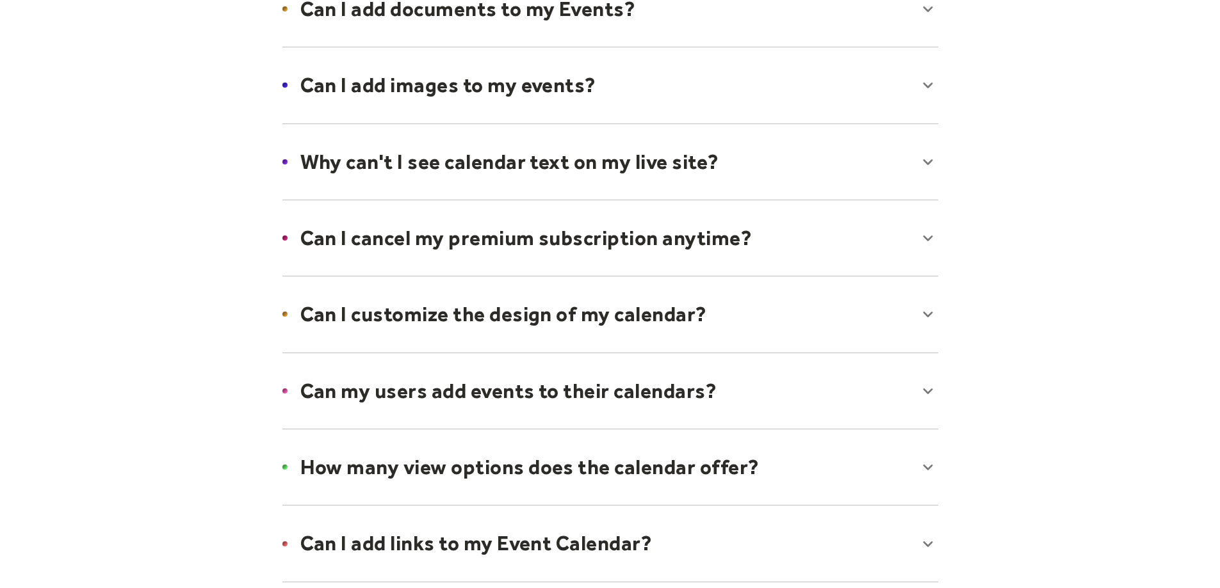
scroll to position [704, 0]
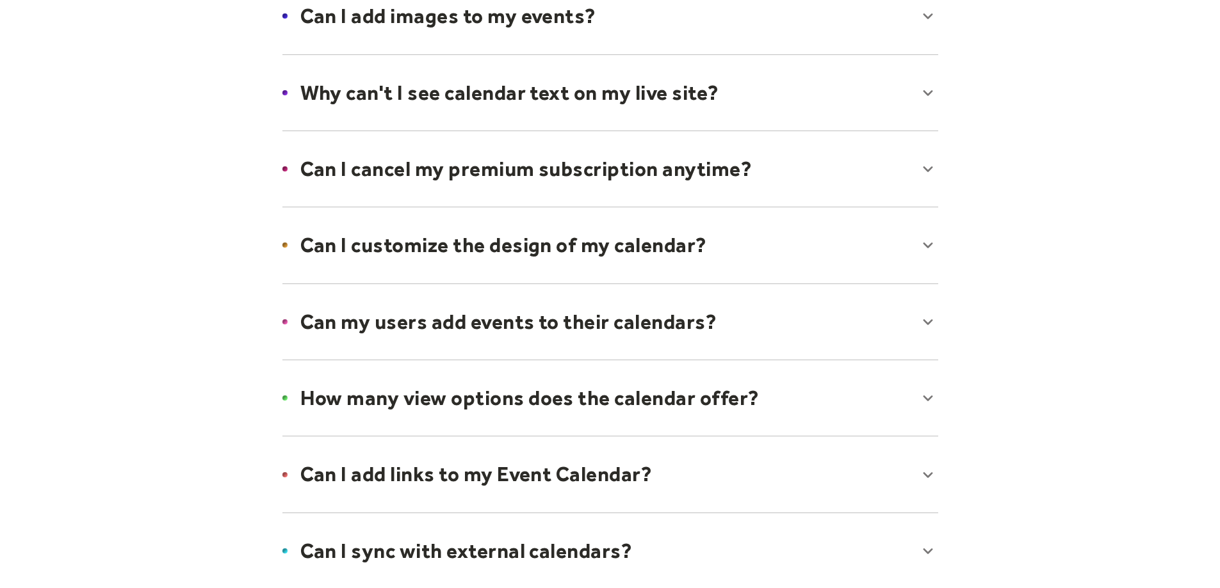
click at [682, 348] on div at bounding box center [610, 322] width 681 height 78
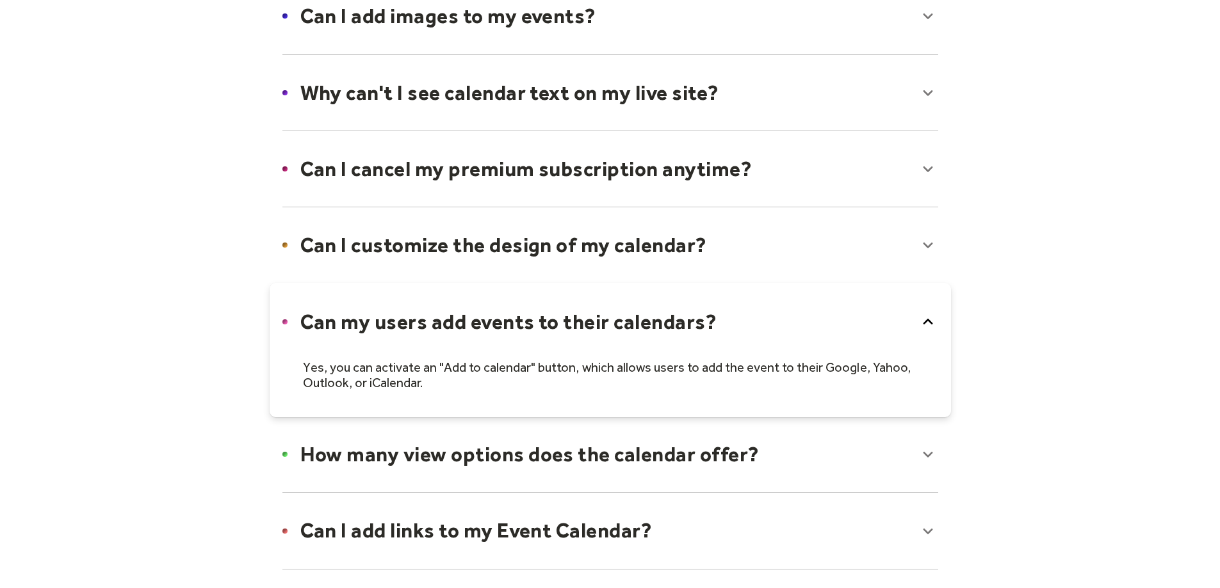
click at [681, 327] on div at bounding box center [610, 350] width 681 height 134
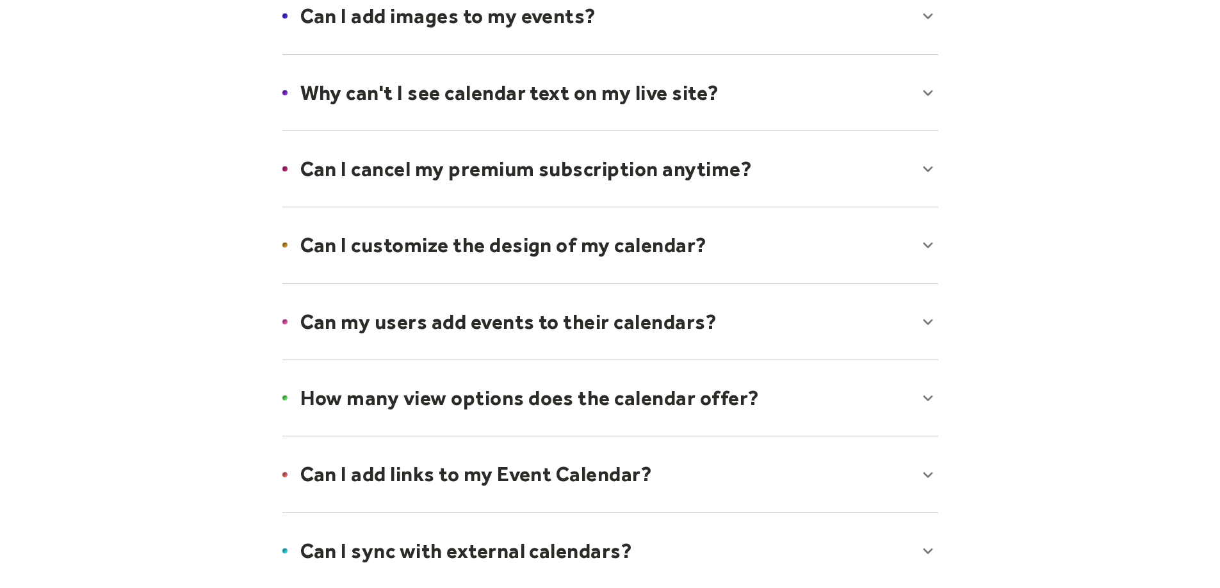
click at [683, 394] on div at bounding box center [610, 398] width 681 height 78
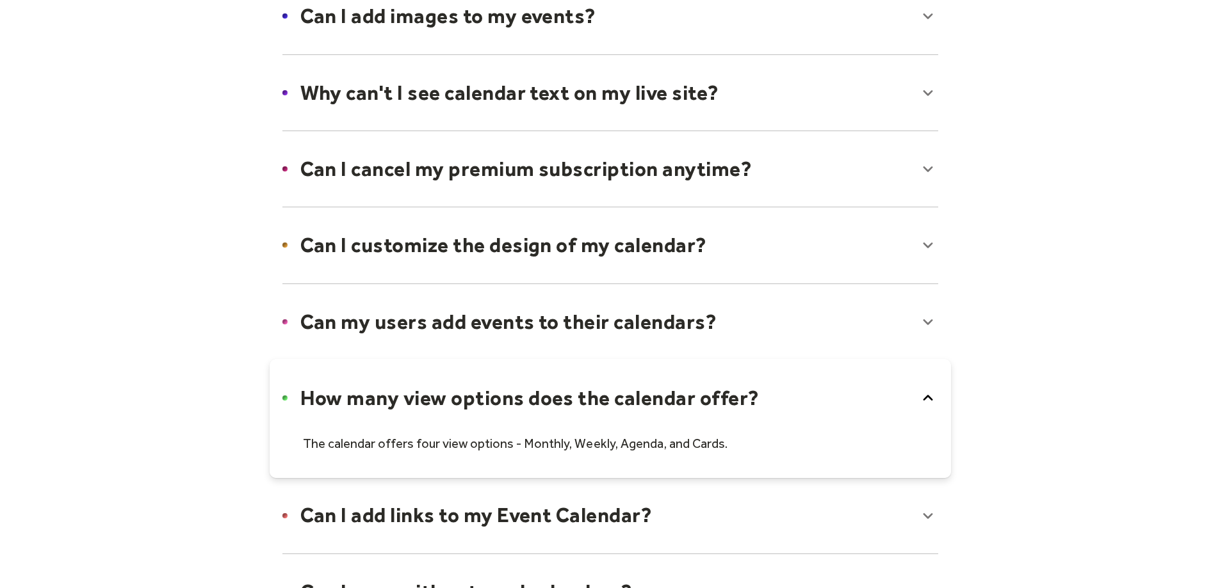
click at [683, 394] on div at bounding box center [610, 418] width 681 height 119
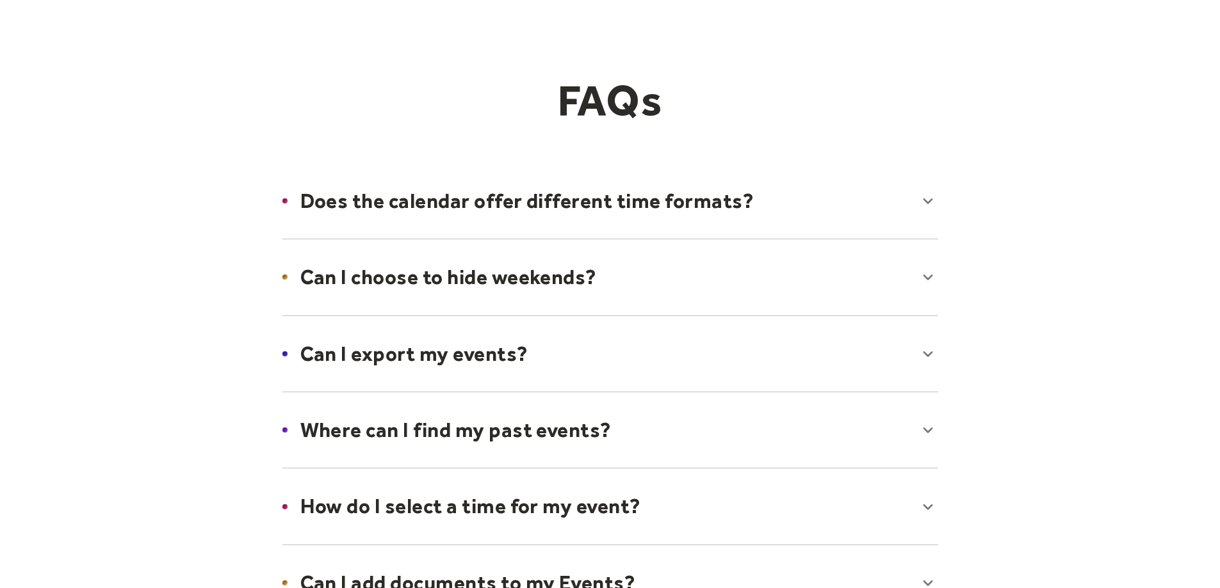
scroll to position [0, 0]
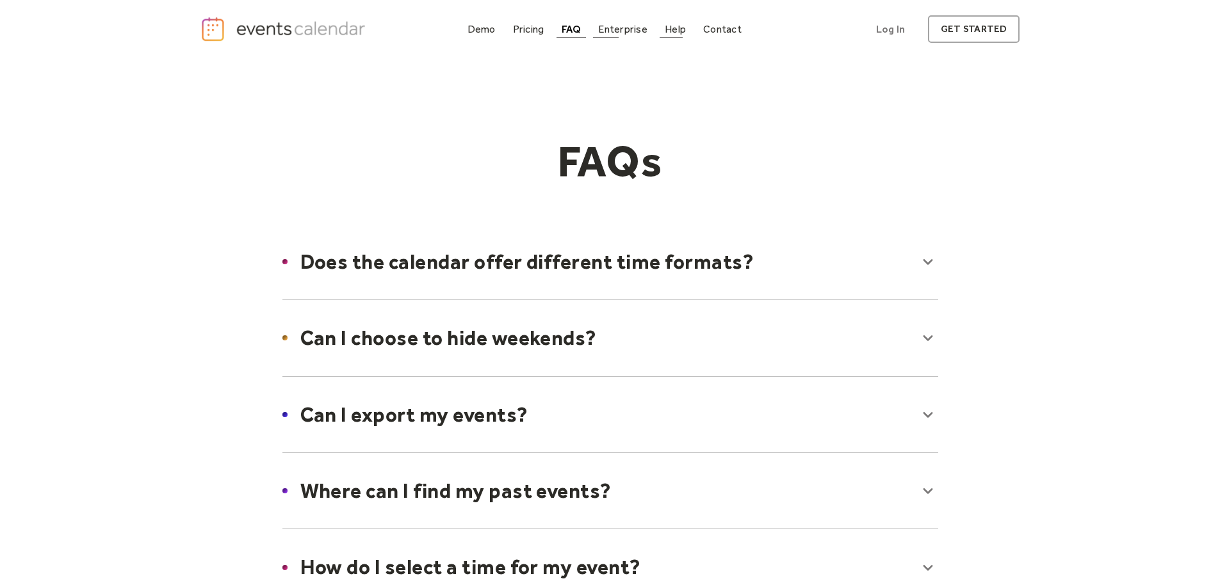
click at [666, 26] on div "Help" at bounding box center [675, 29] width 21 height 7
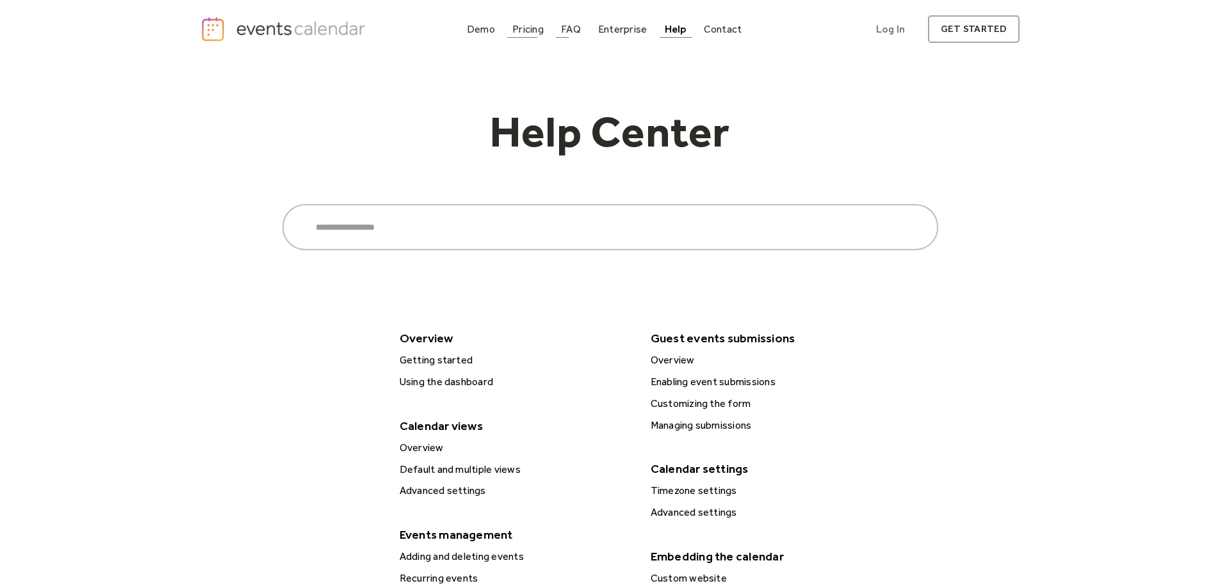
click at [525, 28] on div "Pricing" at bounding box center [527, 29] width 31 height 7
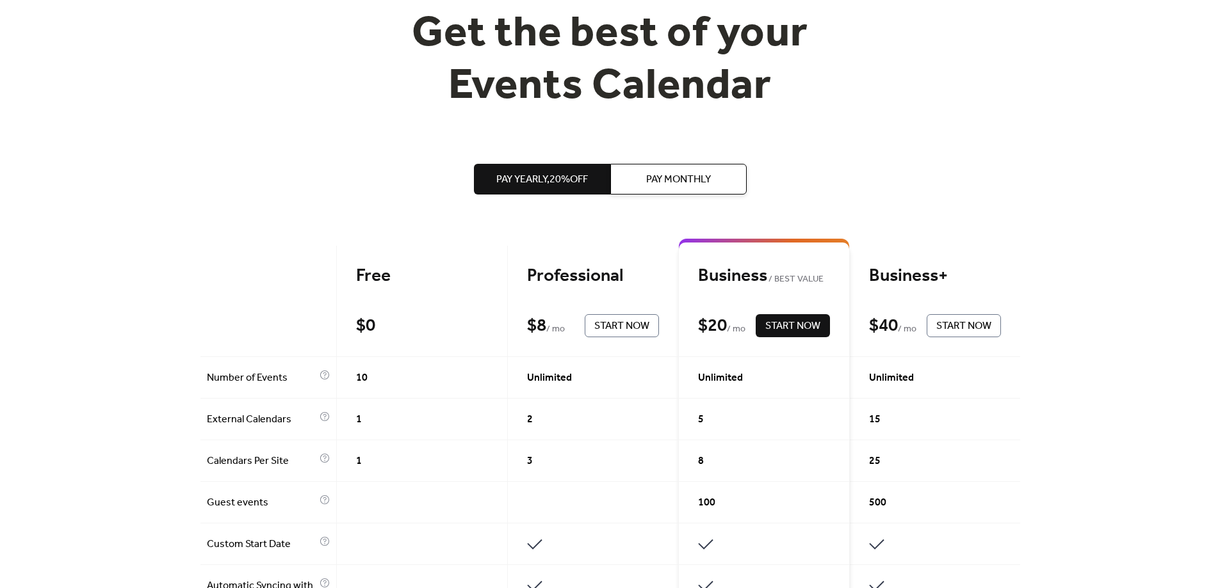
scroll to position [128, 0]
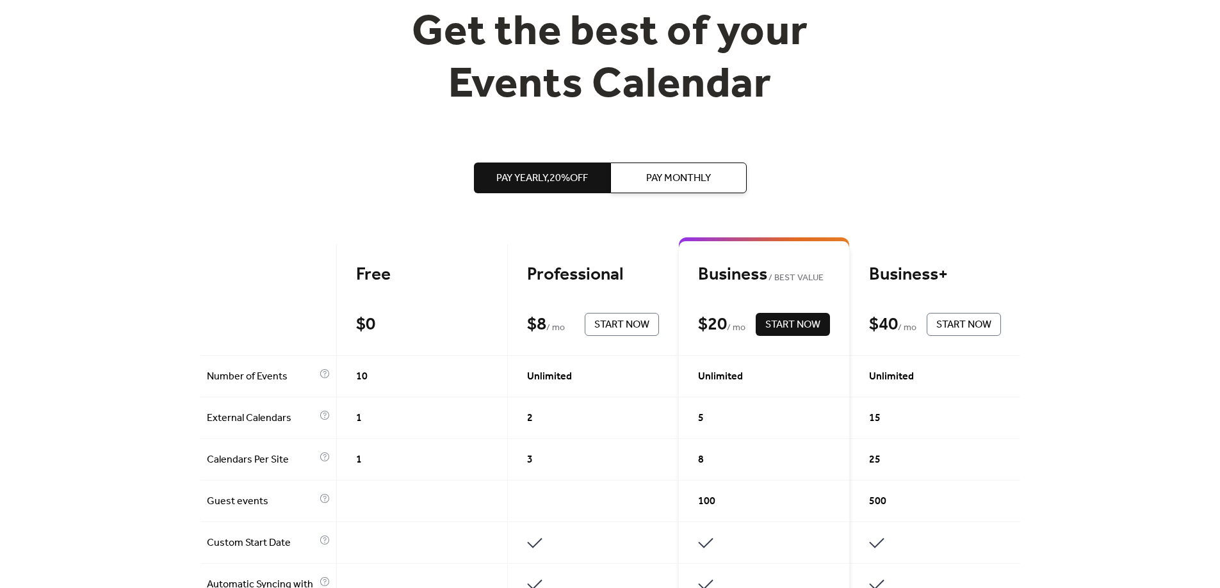
click at [715, 280] on div "Business BEST VALUE" at bounding box center [764, 275] width 132 height 22
click at [790, 272] on span "BEST VALUE" at bounding box center [795, 278] width 57 height 15
click at [980, 254] on div "Business+ $ 40 / mo Start Now" at bounding box center [935, 300] width 170 height 111
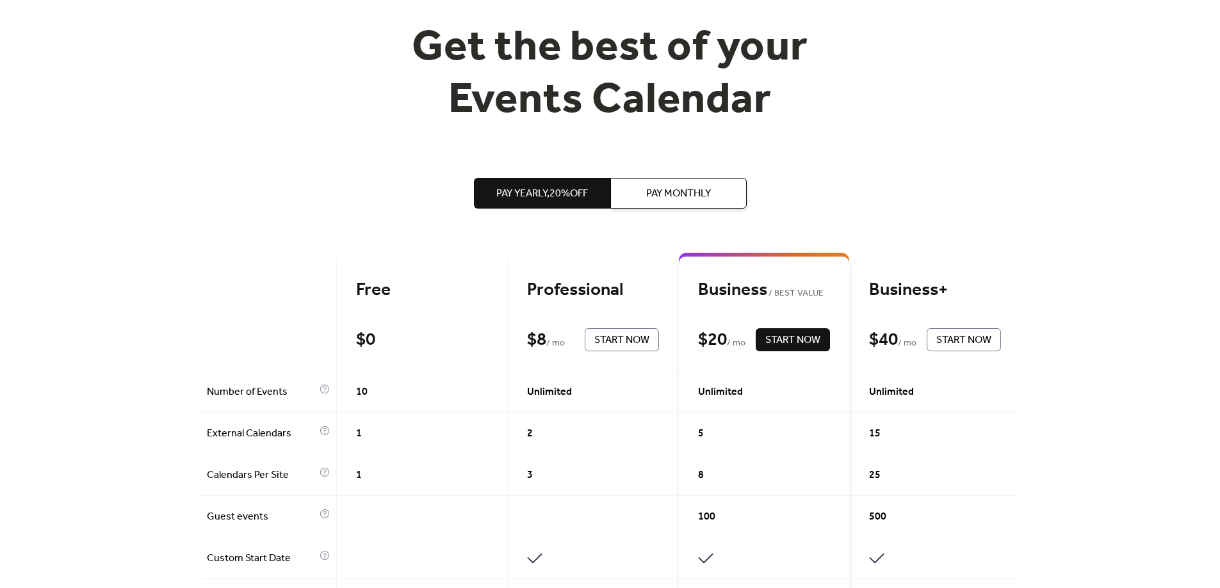
scroll to position [0, 0]
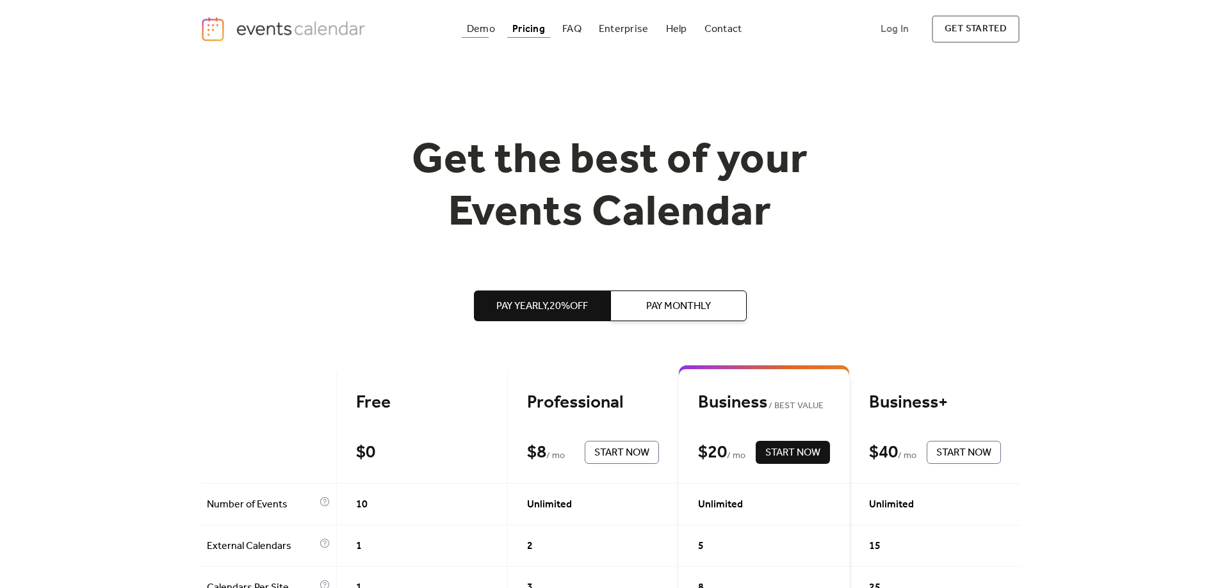
click at [476, 26] on div "Demo" at bounding box center [481, 29] width 28 height 7
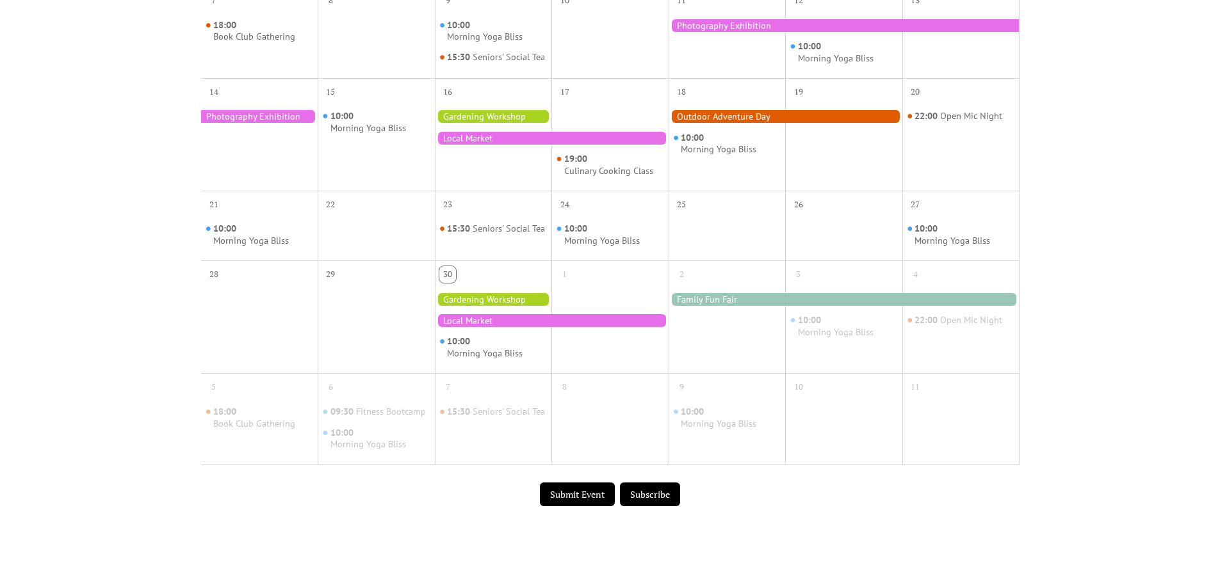
scroll to position [512, 0]
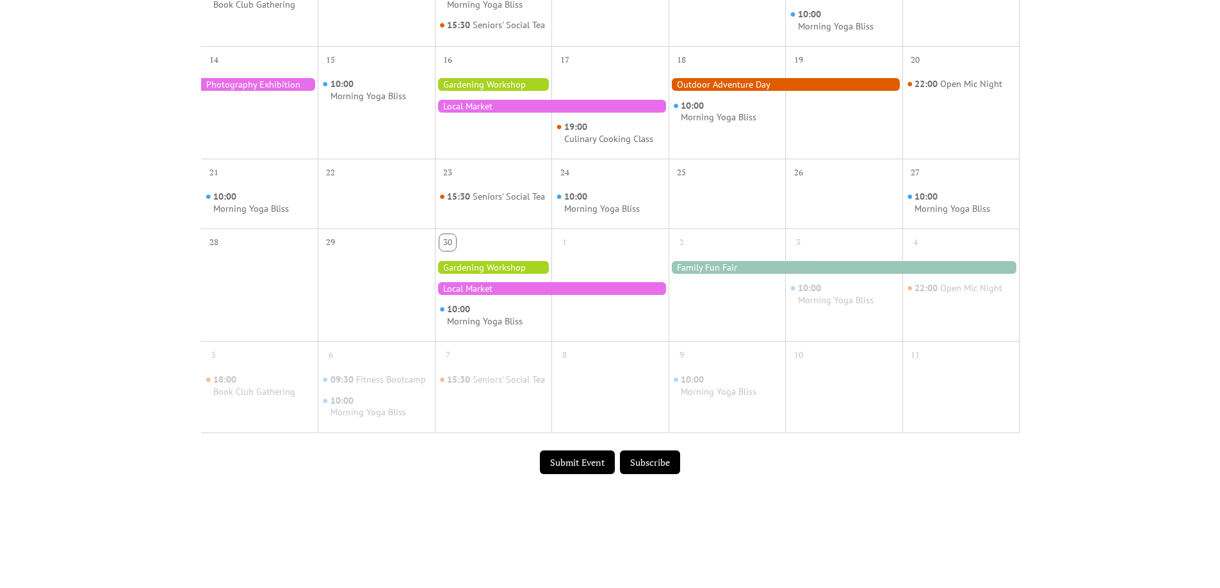
click at [567, 475] on button "Submit Event" at bounding box center [577, 463] width 75 height 24
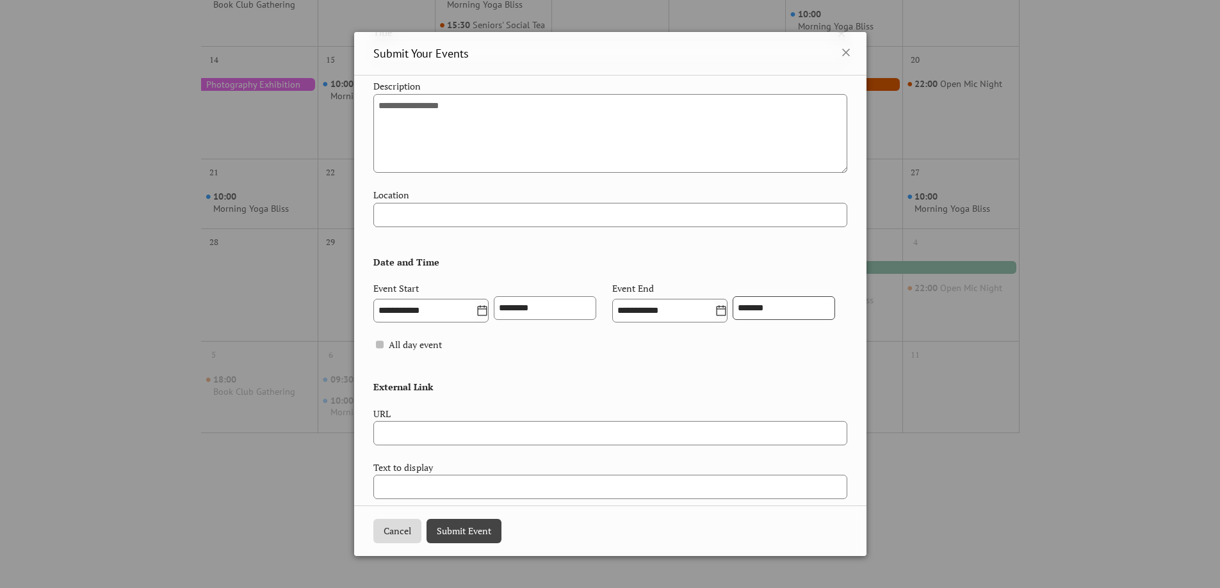
scroll to position [375, 0]
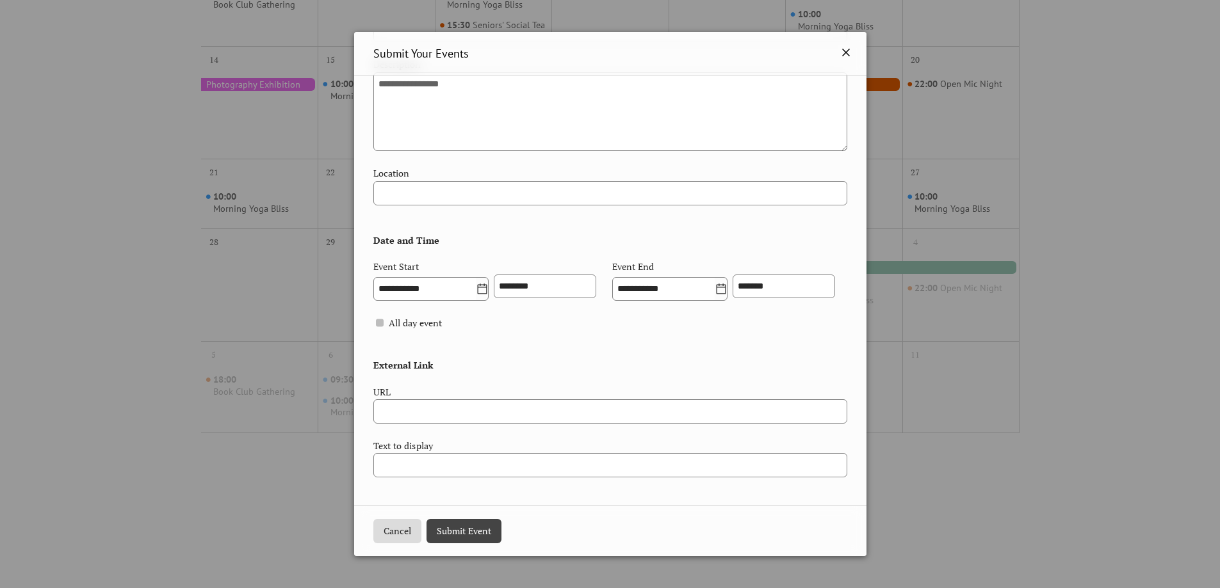
click at [848, 50] on icon at bounding box center [845, 52] width 15 height 15
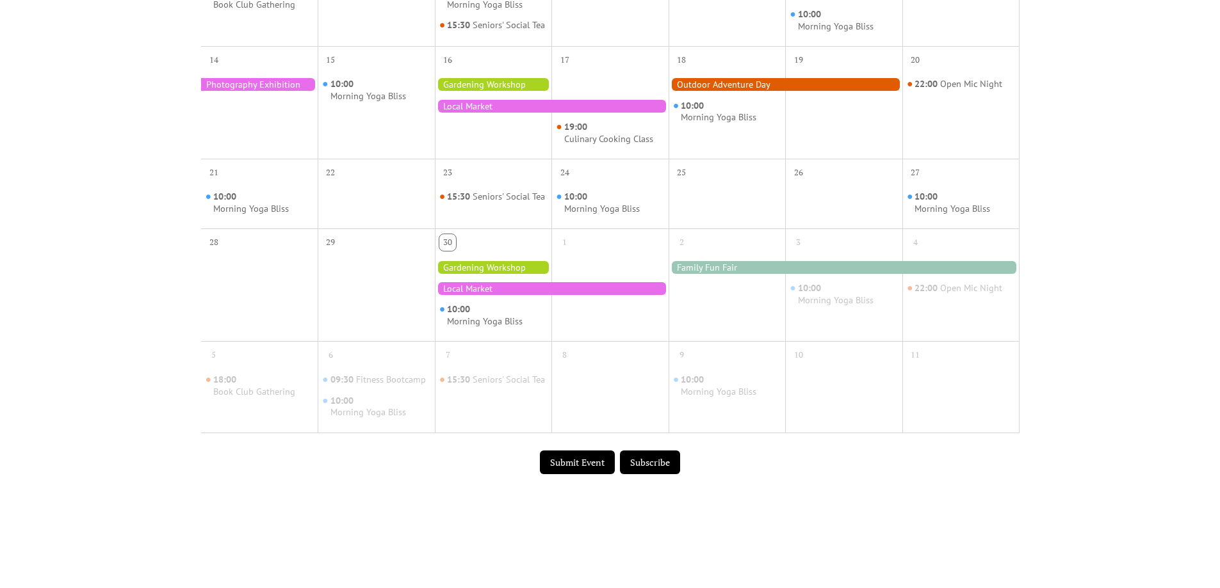
click at [895, 501] on div "Events Calendar Demo Loading the Events Calendar..." at bounding box center [610, 50] width 820 height 1009
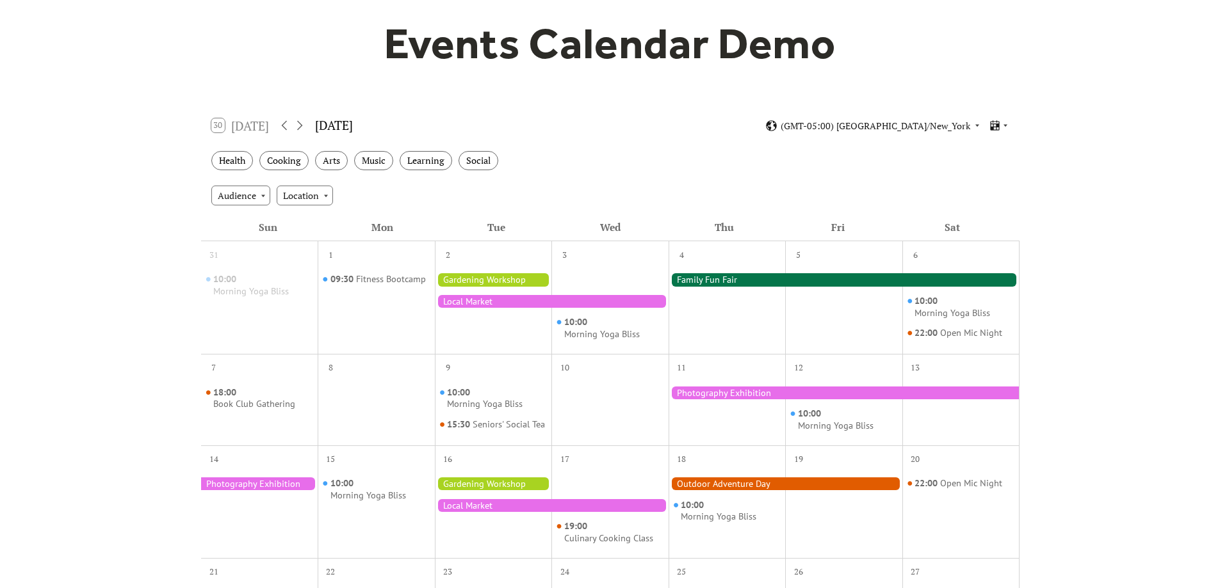
scroll to position [0, 0]
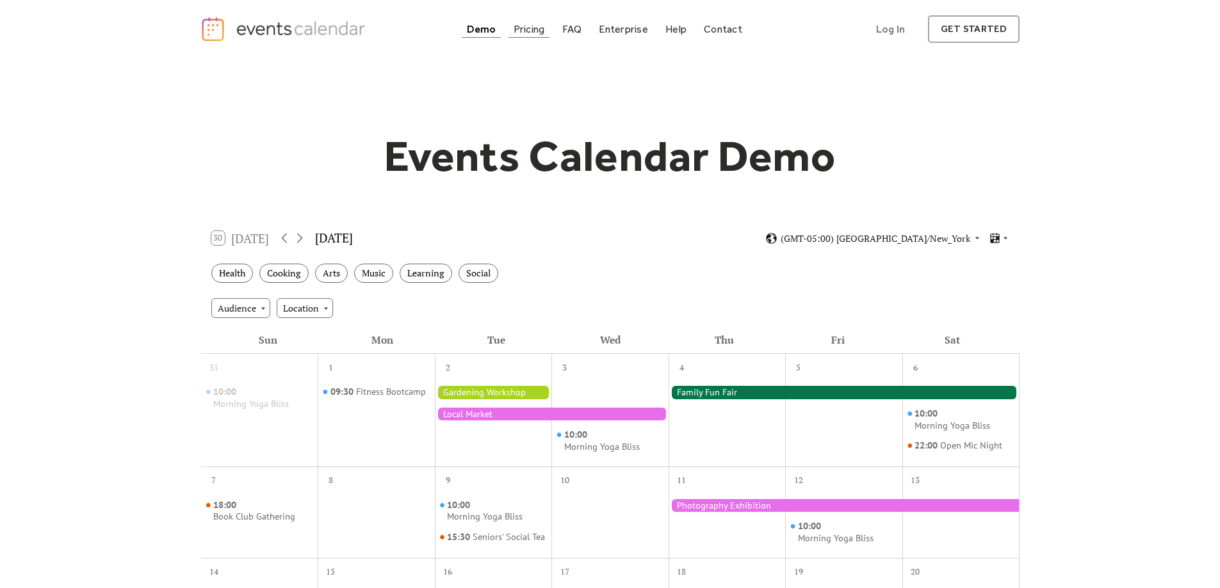
click at [533, 31] on div "Pricing" at bounding box center [529, 29] width 31 height 7
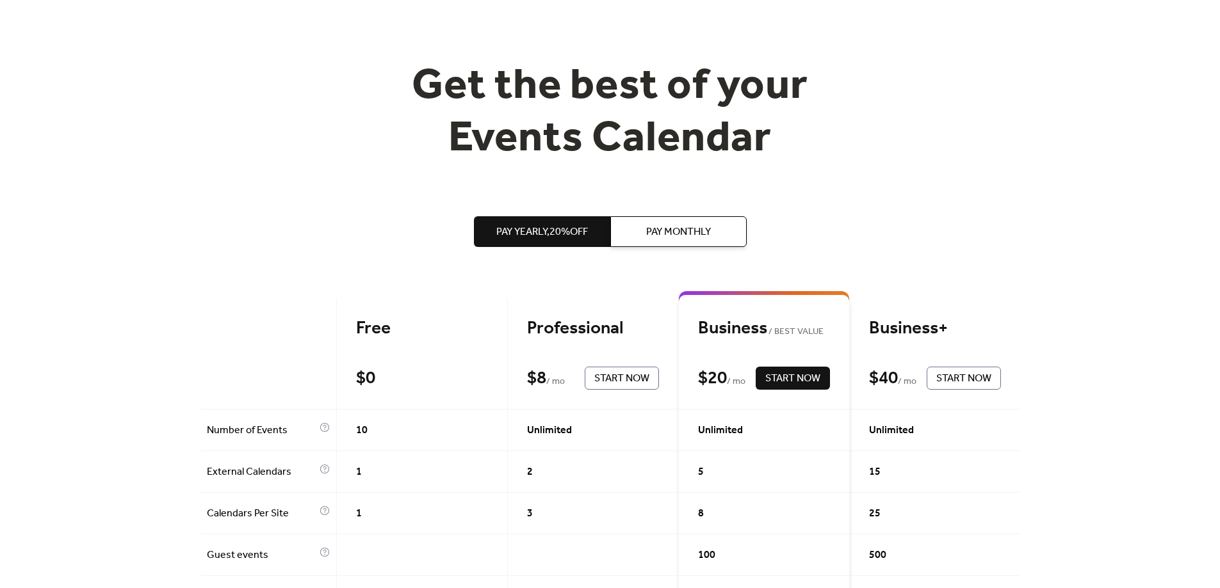
scroll to position [192, 0]
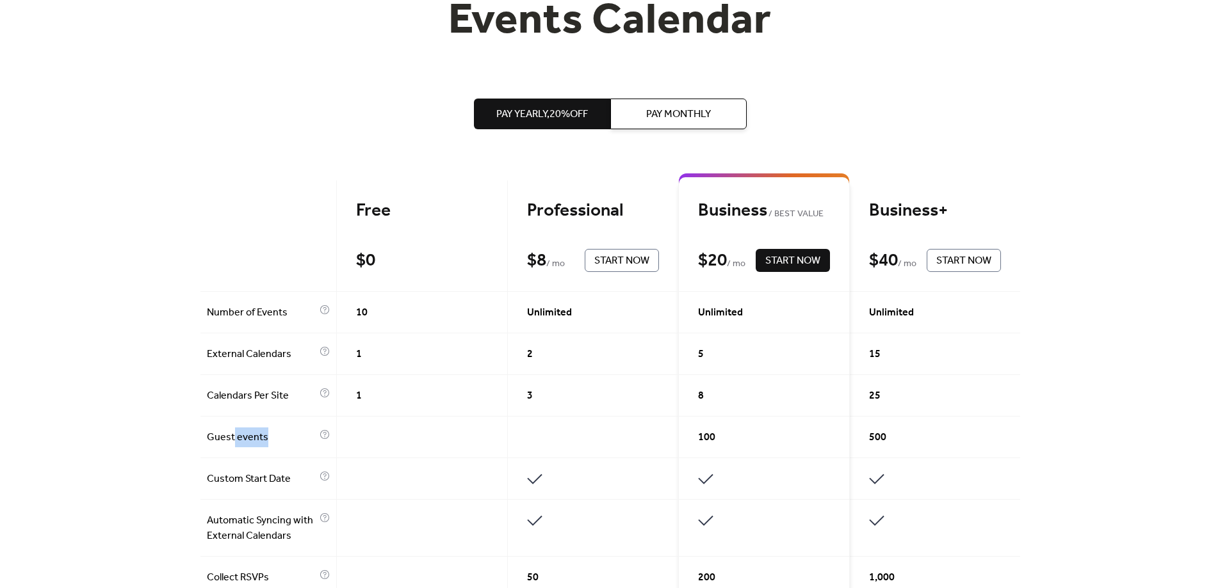
drag, startPoint x: 232, startPoint y: 430, endPoint x: 283, endPoint y: 431, distance: 51.2
click at [283, 431] on span "Guest events" at bounding box center [262, 437] width 110 height 15
drag, startPoint x: 280, startPoint y: 307, endPoint x: 216, endPoint y: 311, distance: 64.8
click at [216, 311] on span "Number of Events" at bounding box center [262, 312] width 110 height 15
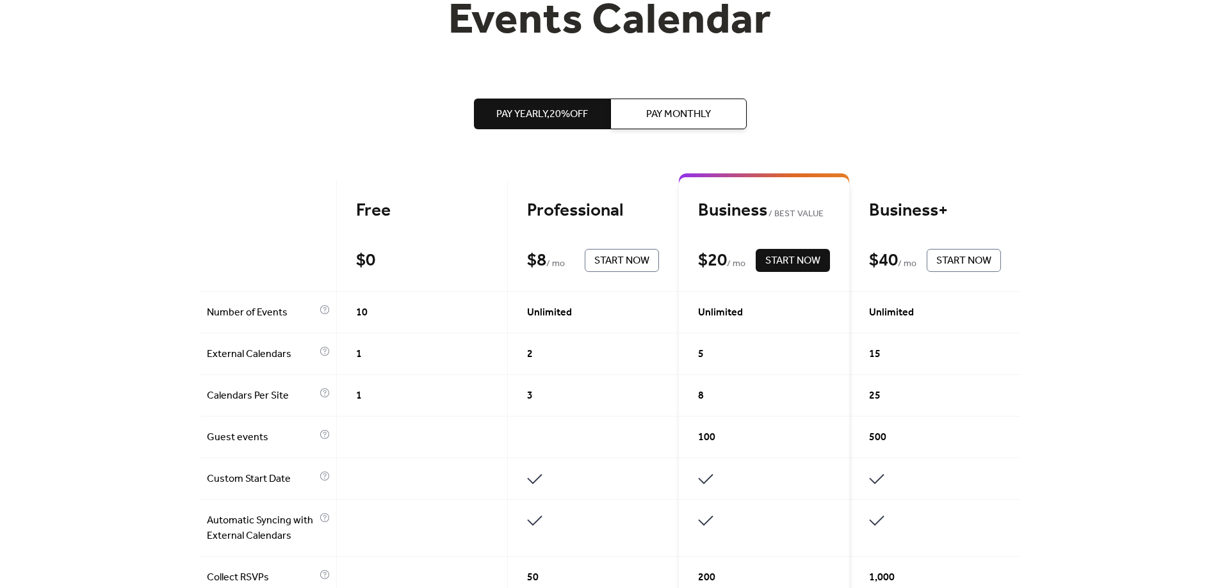
click at [361, 312] on span "10" at bounding box center [362, 312] width 12 height 15
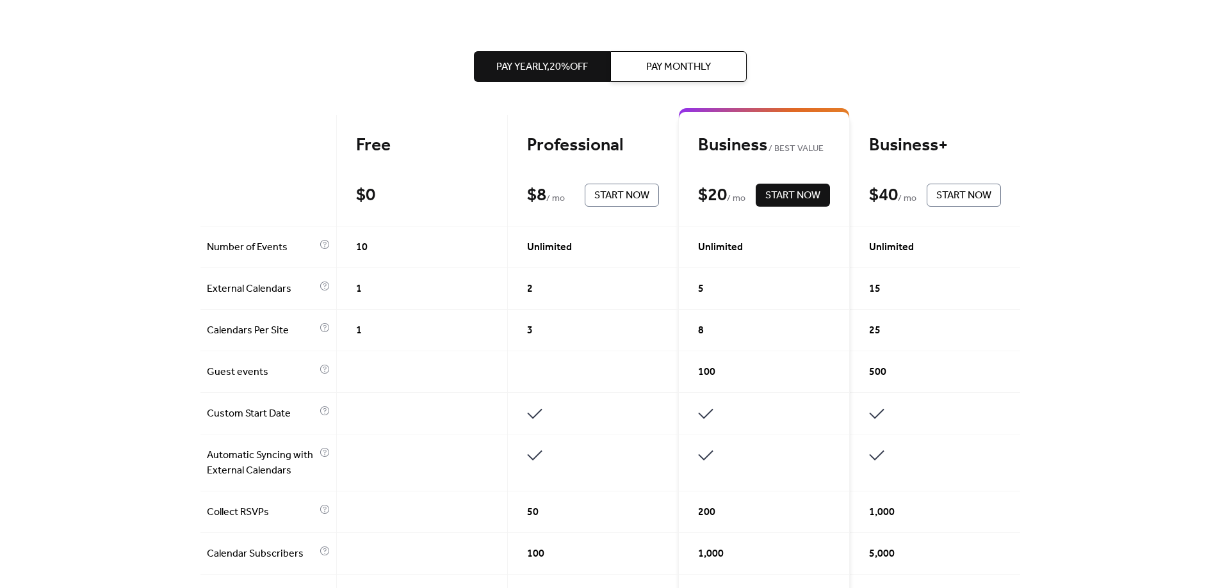
scroll to position [320, 0]
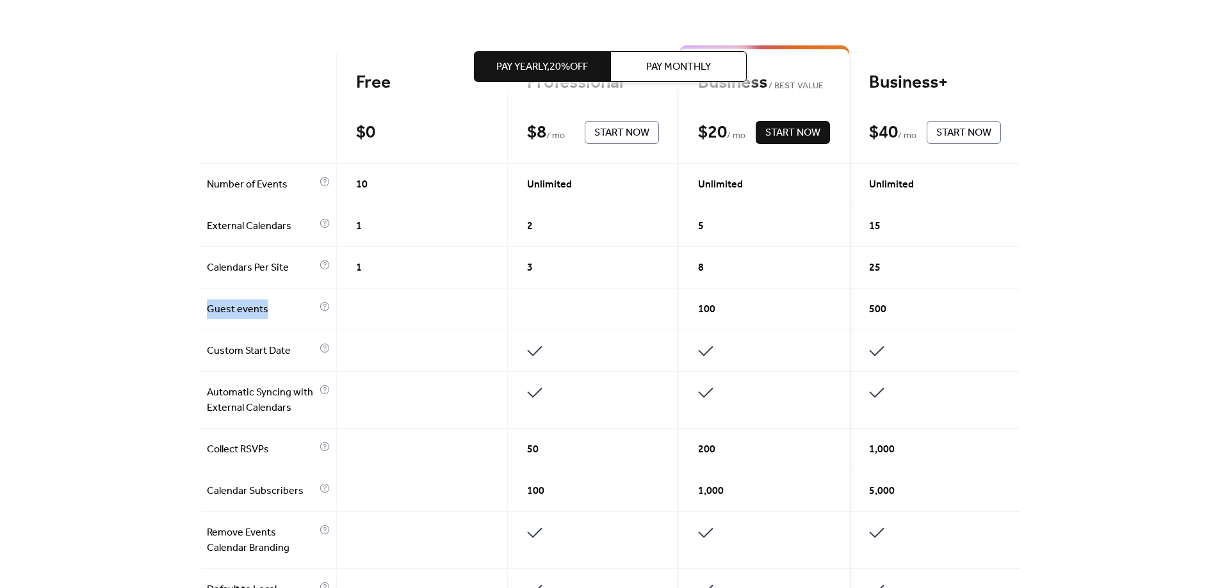
drag, startPoint x: 207, startPoint y: 308, endPoint x: 277, endPoint y: 309, distance: 70.5
click at [277, 309] on span "Guest events" at bounding box center [262, 309] width 110 height 15
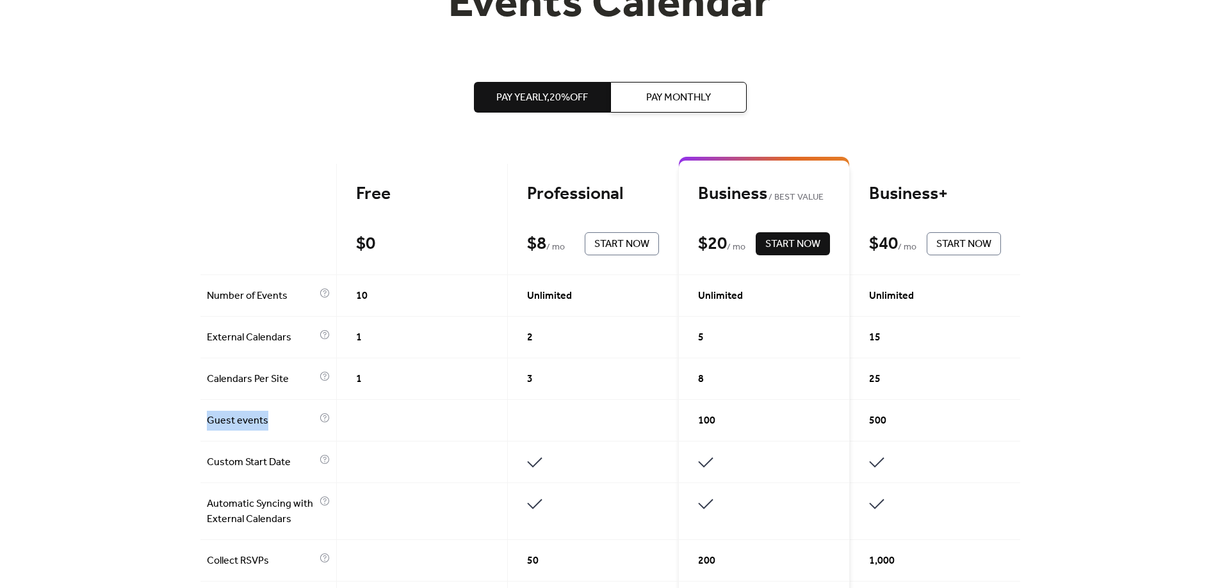
scroll to position [192, 0]
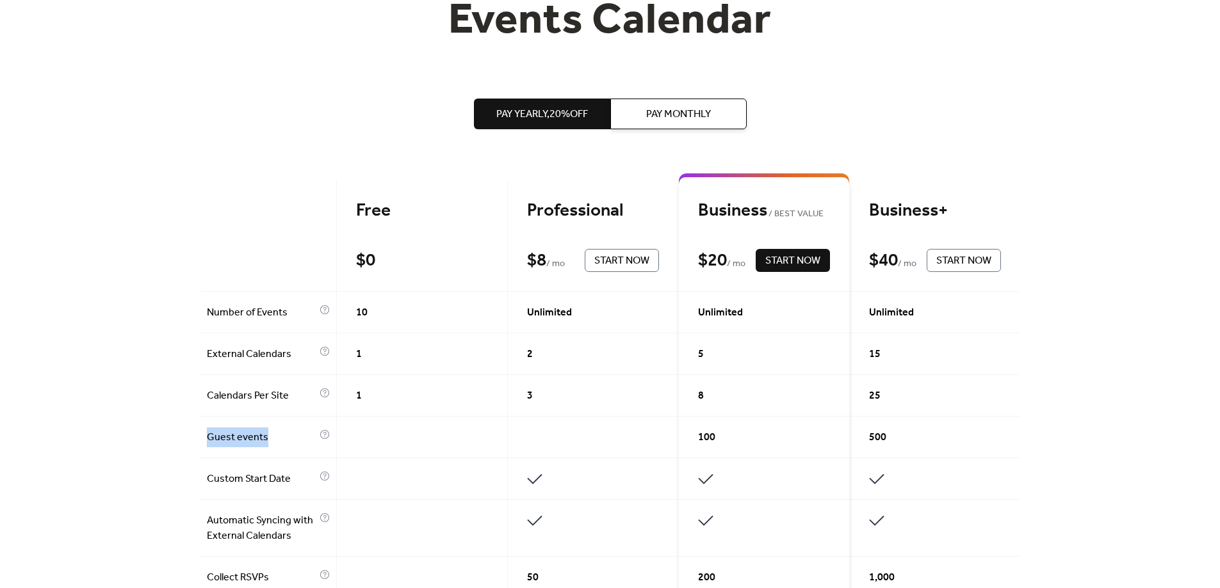
click at [734, 111] on button "Pay Monthly" at bounding box center [678, 114] width 136 height 31
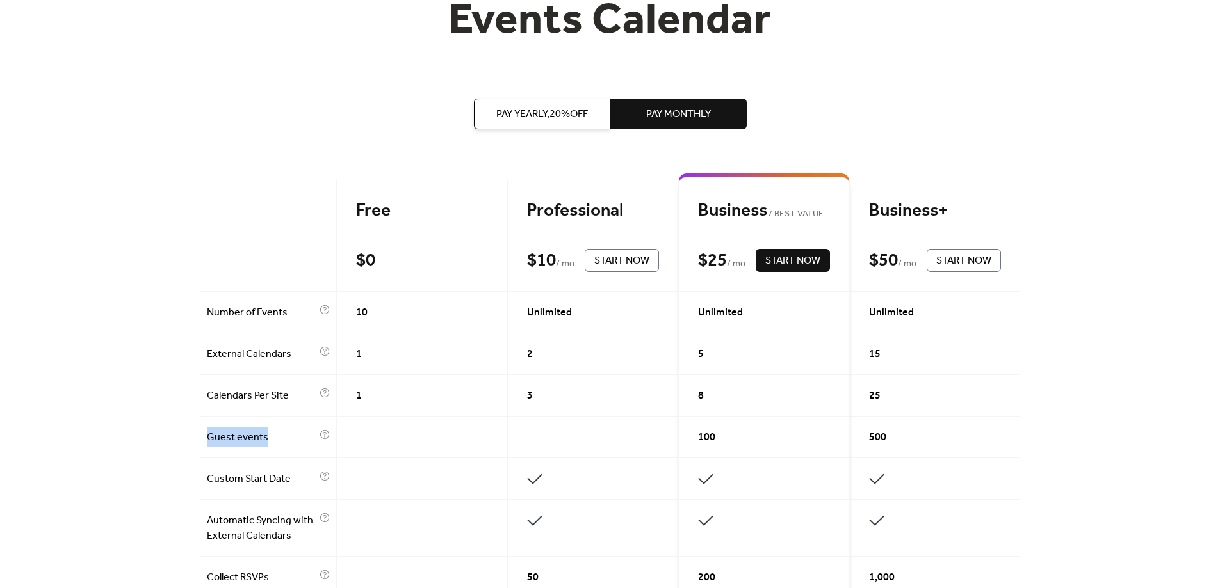
click at [529, 107] on span "Pay Yearly, 20% off" at bounding box center [542, 114] width 92 height 15
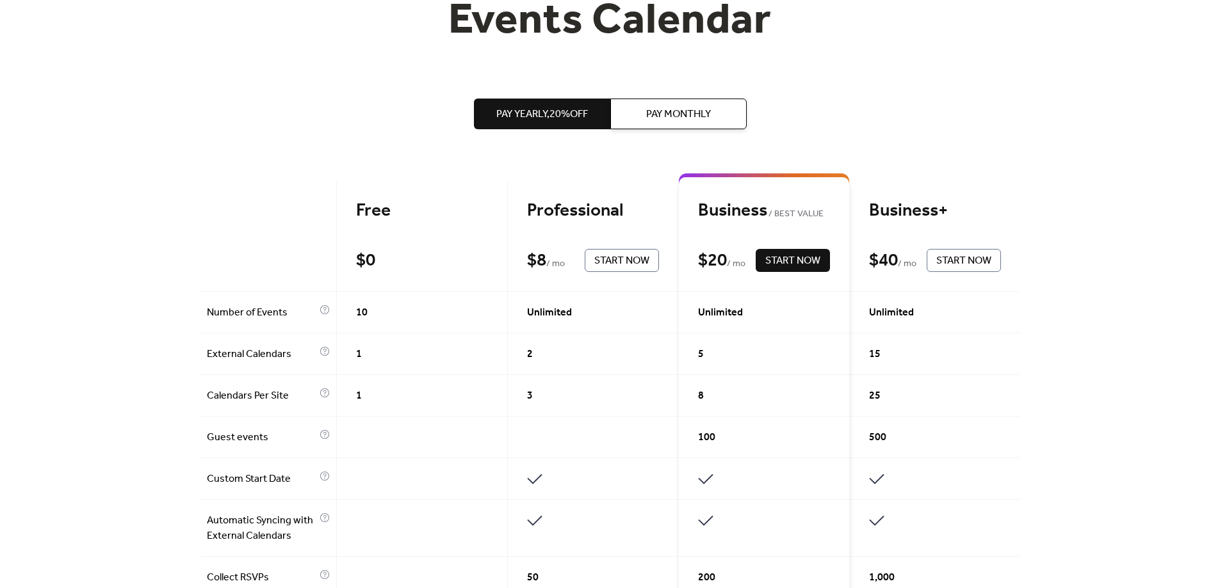
click at [709, 442] on span "100" at bounding box center [706, 437] width 17 height 15
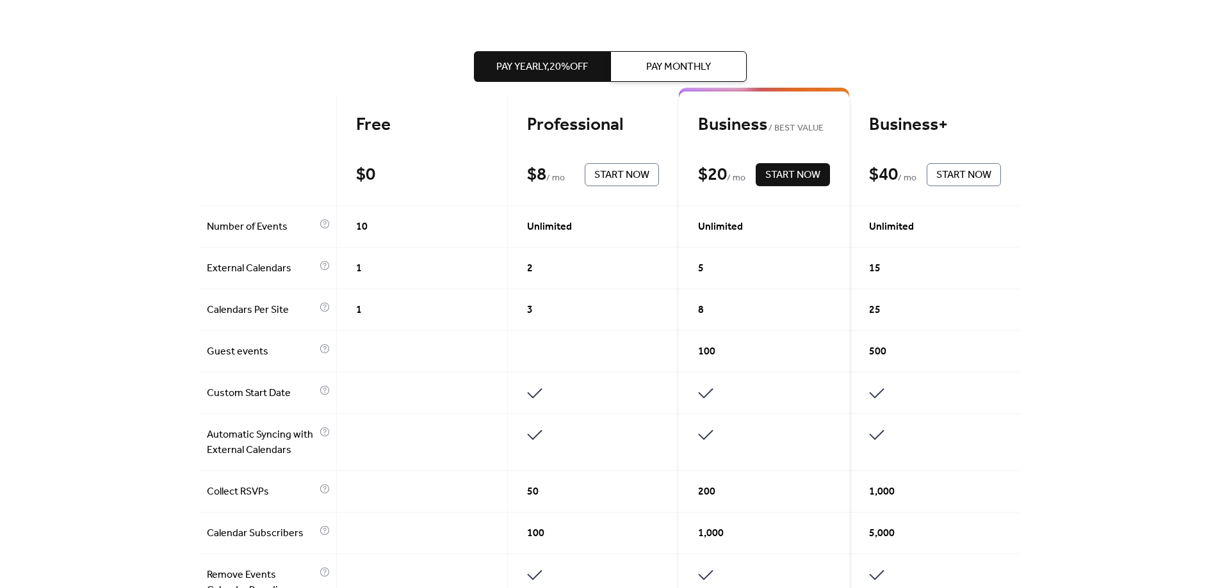
scroll to position [256, 0]
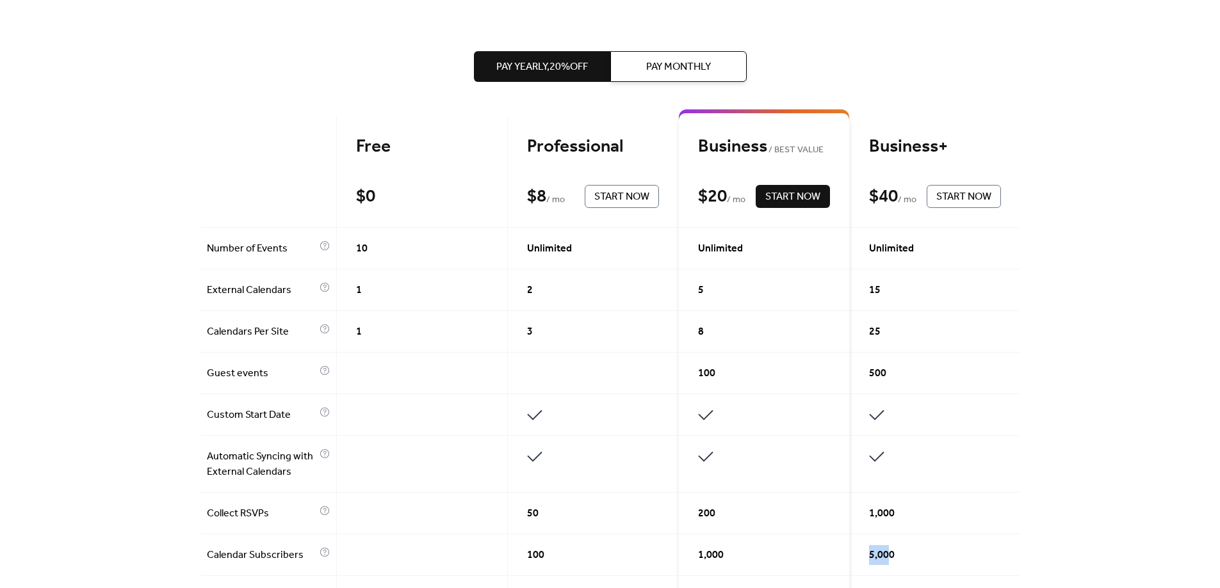
drag, startPoint x: 890, startPoint y: 552, endPoint x: 869, endPoint y: 553, distance: 21.2
click at [869, 553] on span "5,000" at bounding box center [882, 555] width 26 height 15
drag, startPoint x: 724, startPoint y: 559, endPoint x: 688, endPoint y: 553, distance: 37.0
click at [688, 553] on div "1,000" at bounding box center [764, 556] width 171 height 42
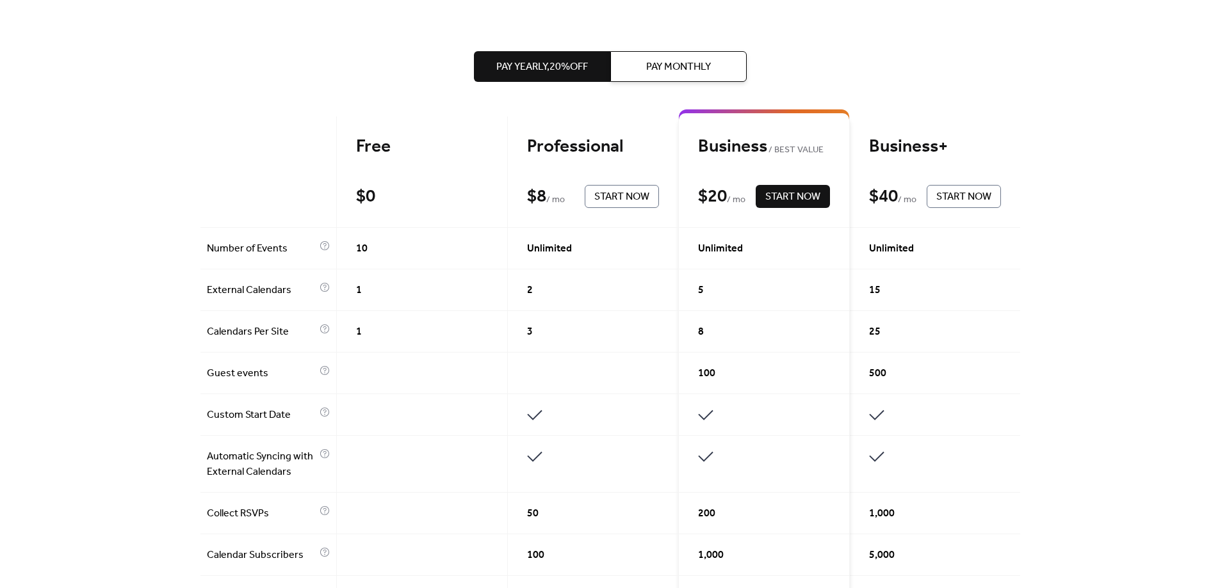
click at [688, 553] on div "1,000" at bounding box center [764, 556] width 171 height 42
click at [234, 556] on span "Calendar Subscribers" at bounding box center [262, 555] width 110 height 15
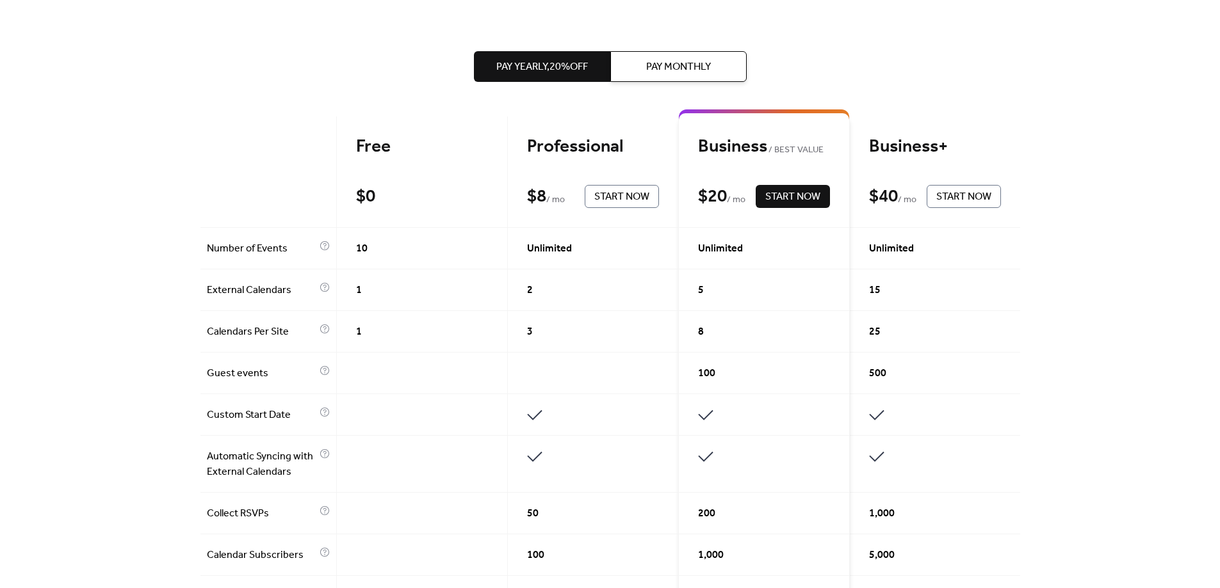
click at [133, 545] on div "Get the best of your Events Calendar Pay Yearly, 20% off Pay Monthly Free $ 0 S…" at bounding box center [610, 538] width 1220 height 1473
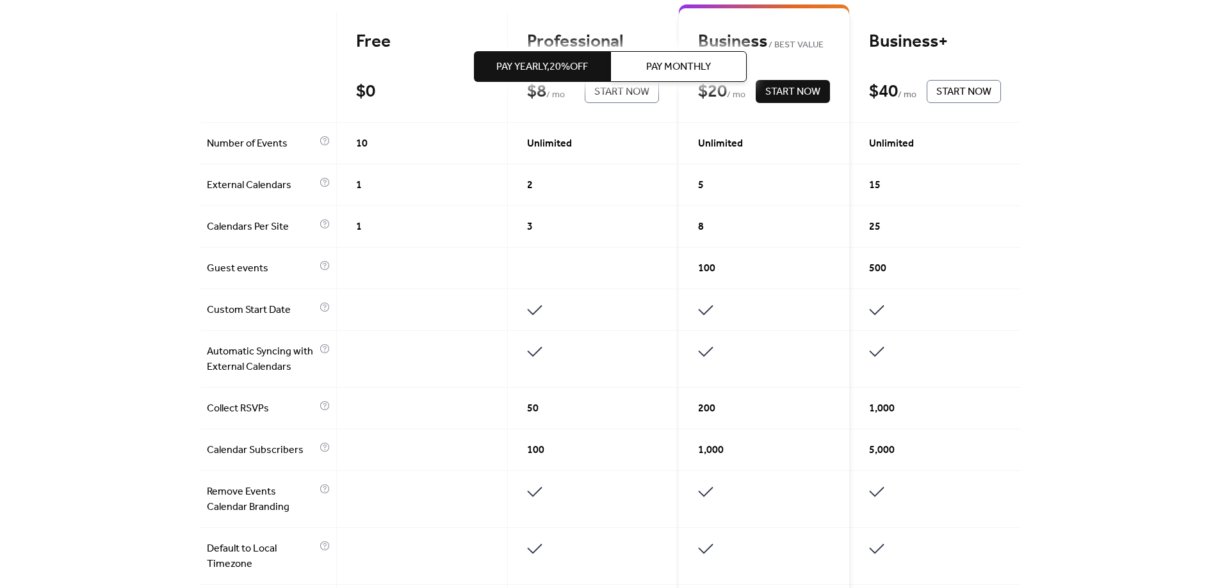
scroll to position [384, 0]
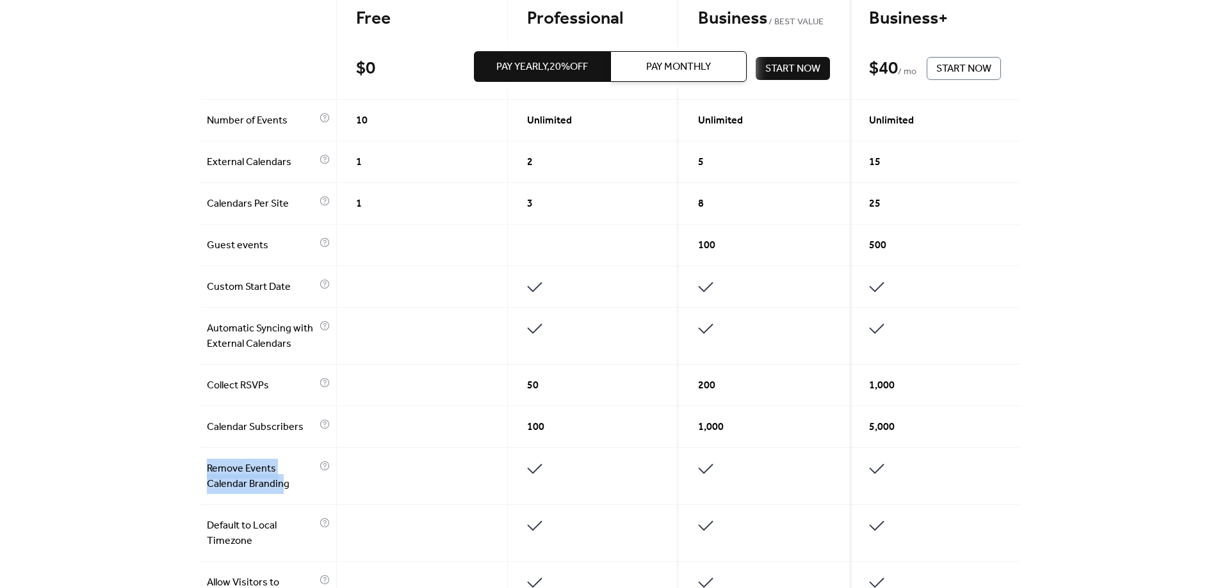
drag, startPoint x: 155, startPoint y: 471, endPoint x: 283, endPoint y: 481, distance: 128.4
click at [283, 481] on div "Get the best of your Events Calendar Pay Yearly, 20% off Pay Monthly Free $ 0 S…" at bounding box center [610, 410] width 1220 height 1473
click at [283, 481] on span "Remove Events Calendar Branding" at bounding box center [262, 477] width 110 height 31
drag, startPoint x: 217, startPoint y: 523, endPoint x: 237, endPoint y: 548, distance: 31.9
click at [237, 548] on span "Default to Local Timezone" at bounding box center [262, 534] width 110 height 31
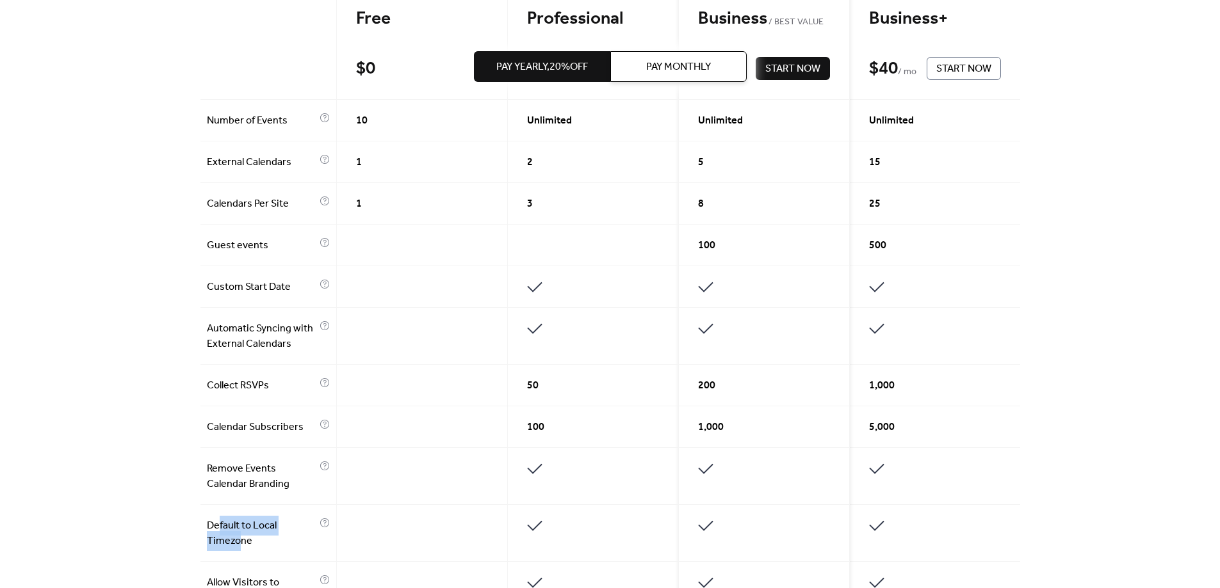
click at [237, 548] on span "Default to Local Timezone" at bounding box center [262, 534] width 110 height 31
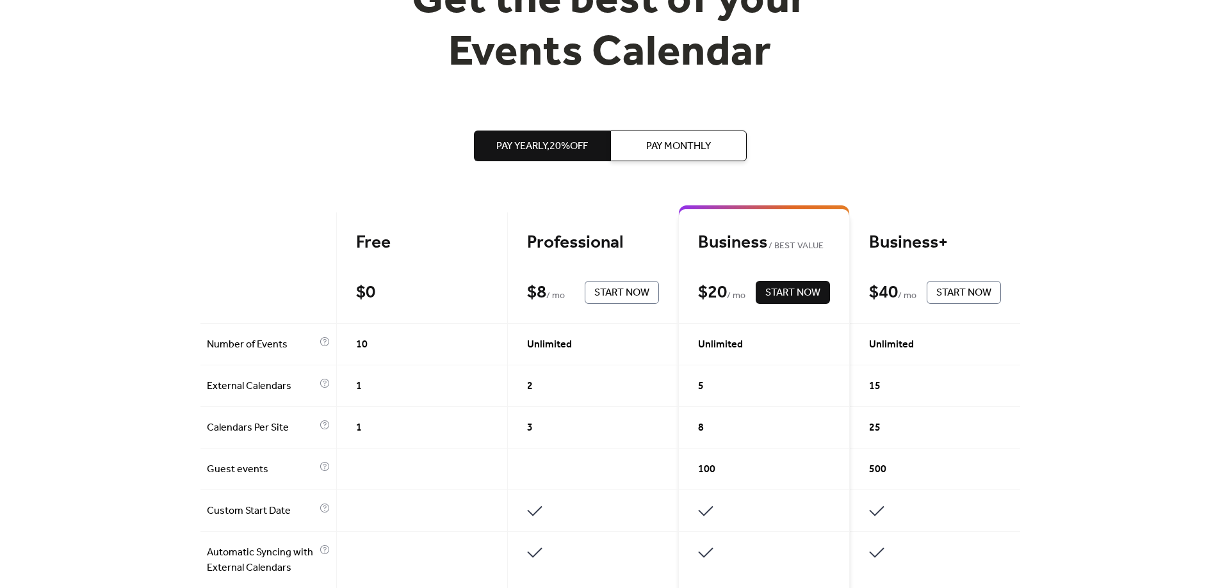
scroll to position [128, 0]
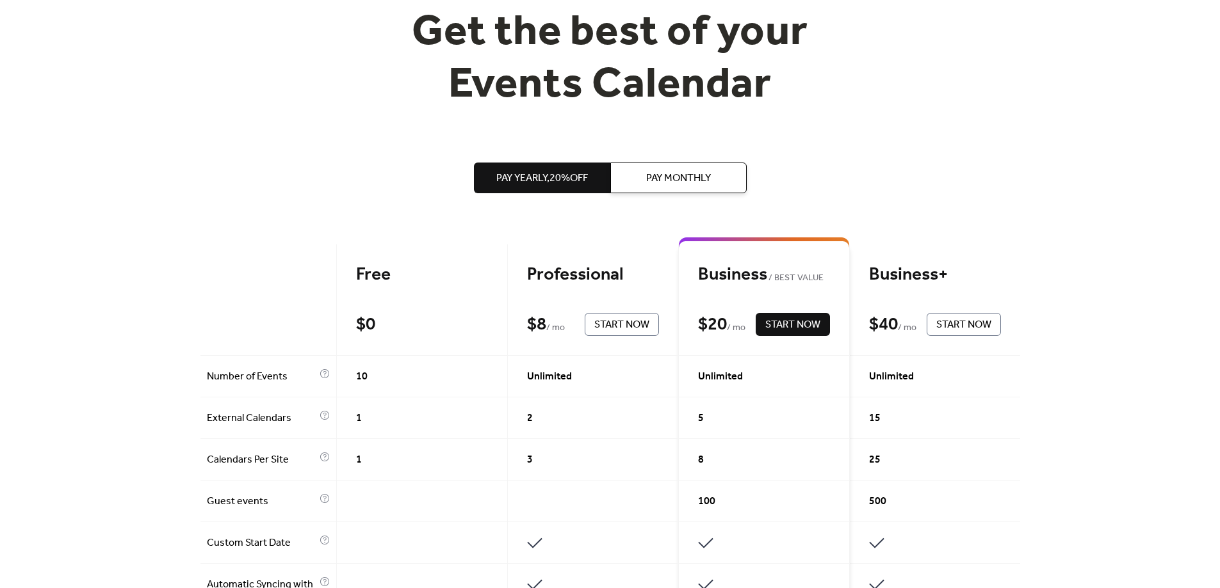
click at [709, 182] on span "Pay Monthly" at bounding box center [678, 178] width 65 height 15
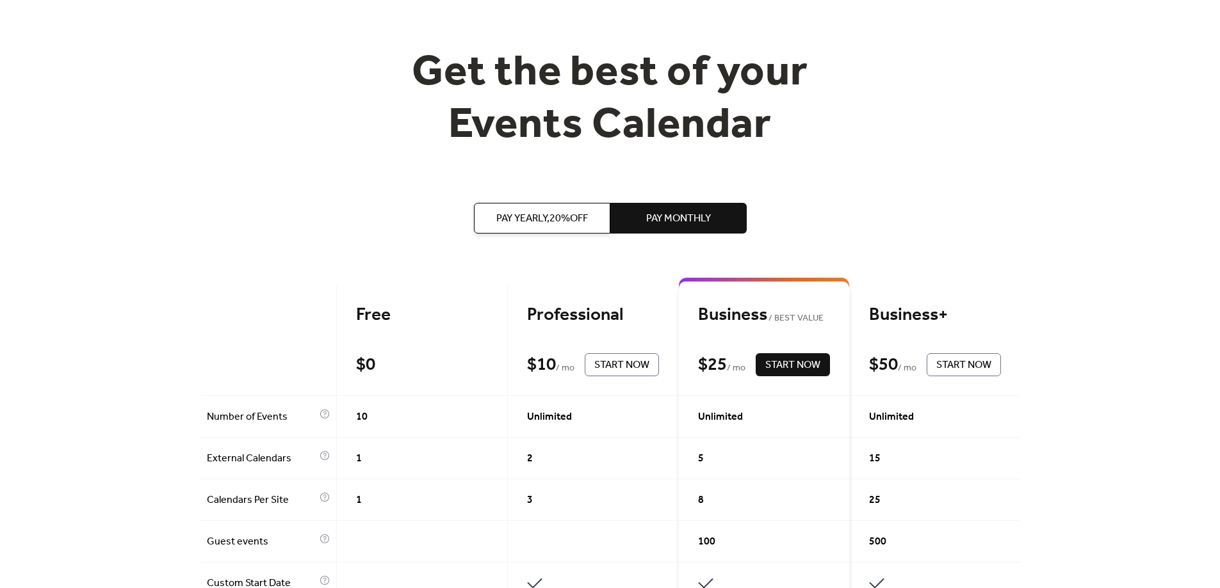
scroll to position [0, 0]
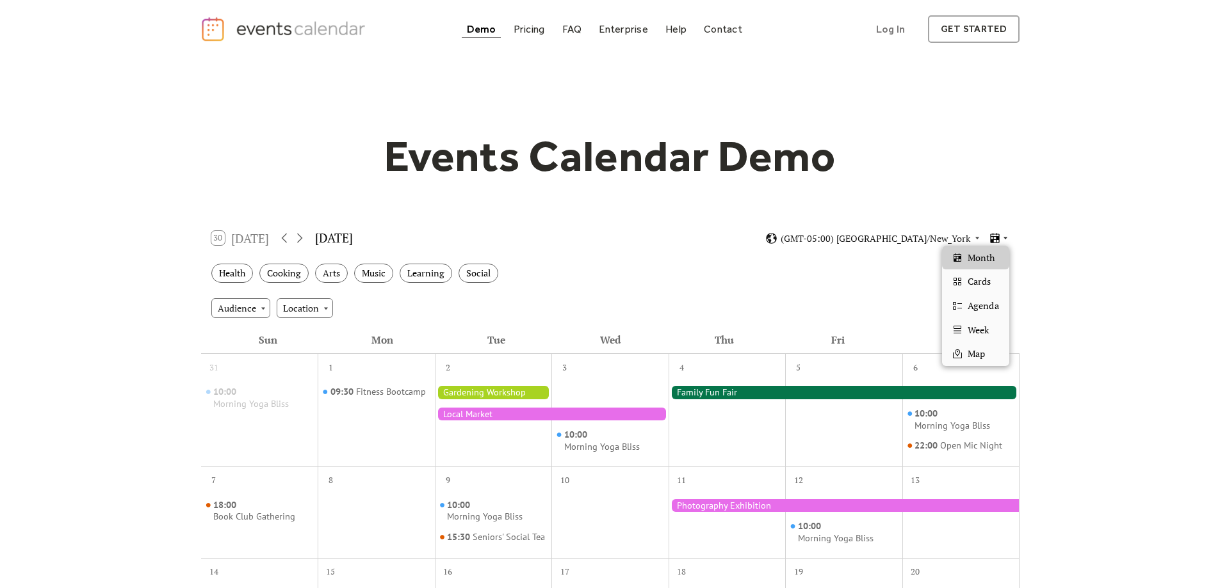
click at [1000, 238] on icon at bounding box center [995, 238] width 12 height 12
click at [992, 350] on div "Map" at bounding box center [975, 354] width 67 height 24
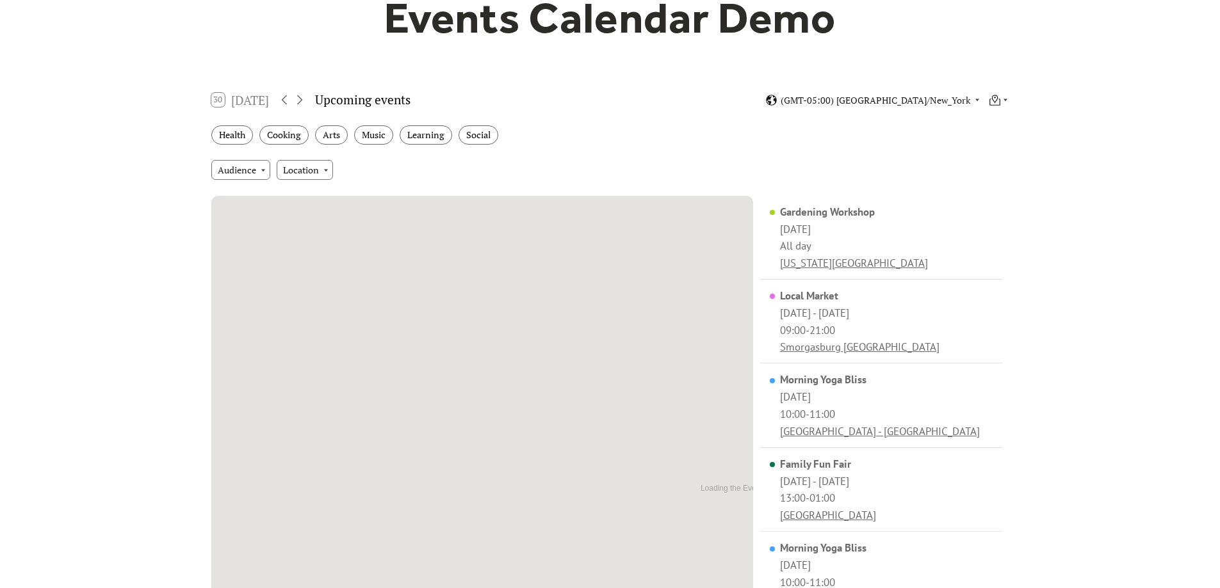
scroll to position [192, 0]
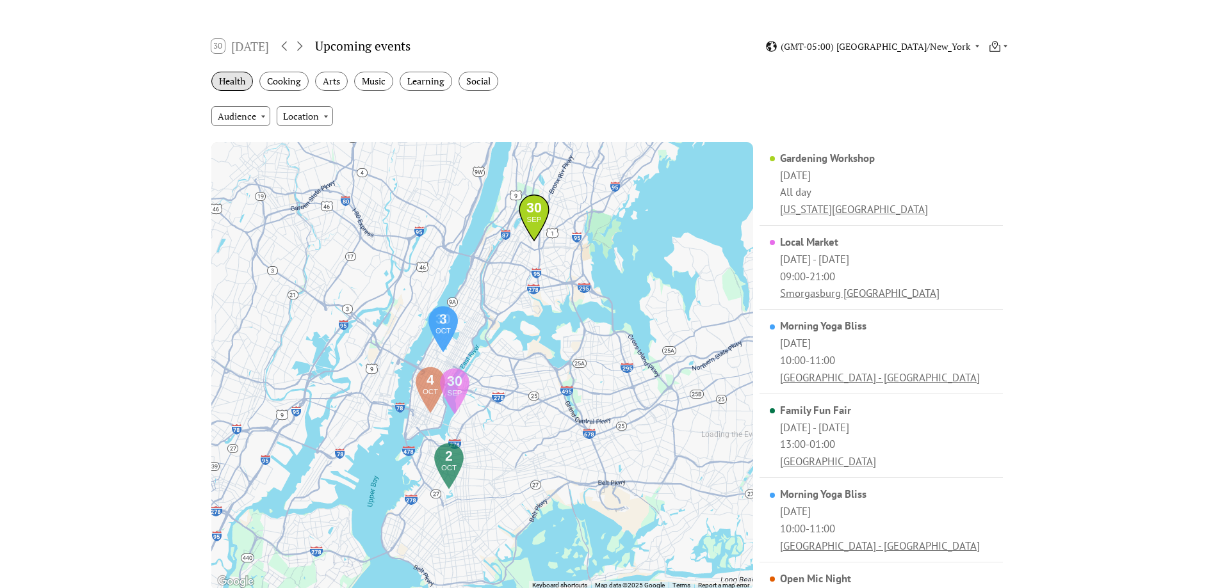
click at [216, 79] on div "Health" at bounding box center [232, 82] width 42 height 20
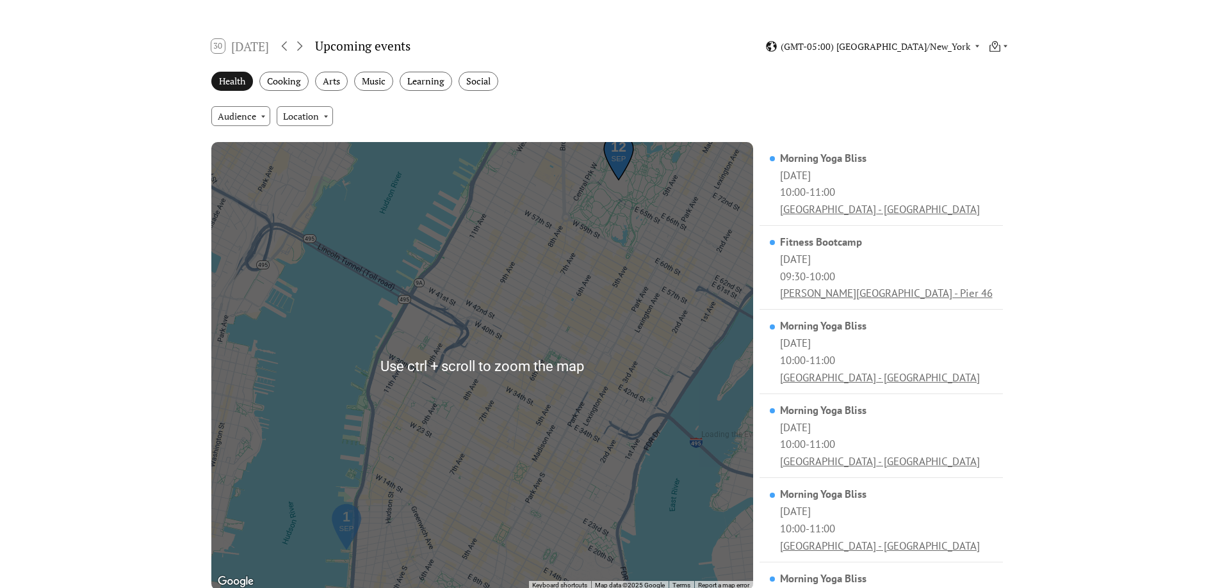
click at [236, 75] on div "Health" at bounding box center [232, 82] width 42 height 20
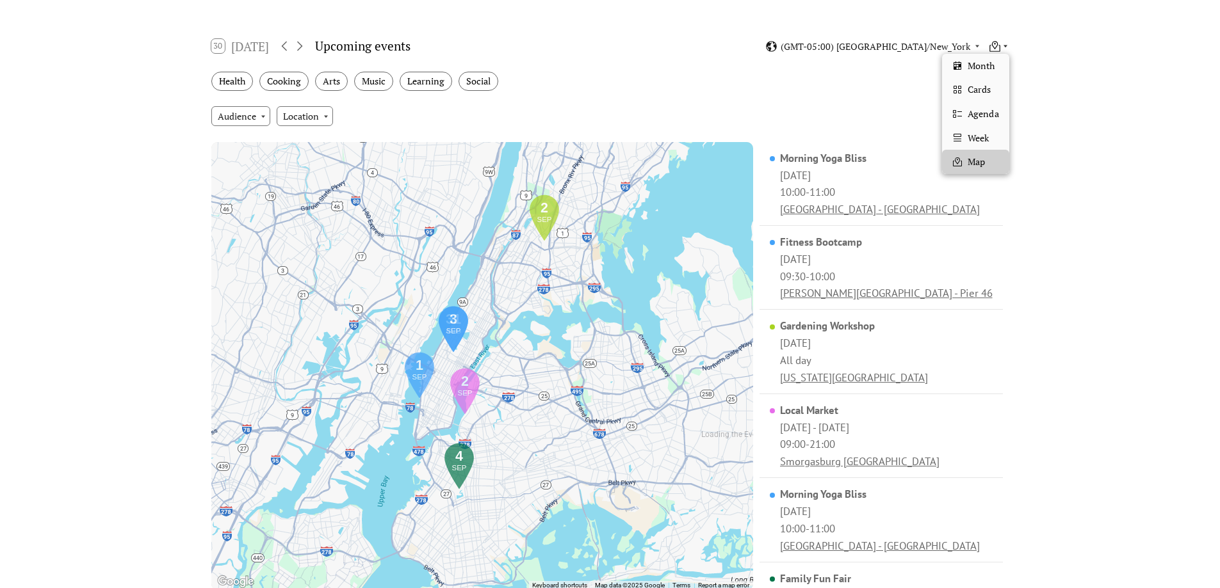
click at [998, 52] on body "Demo Pricing FAQ Enterprise Help Contact Log In Get Started Log In get started …" at bounding box center [610, 486] width 1220 height 1357
click at [976, 117] on span "Agenda" at bounding box center [983, 114] width 31 height 14
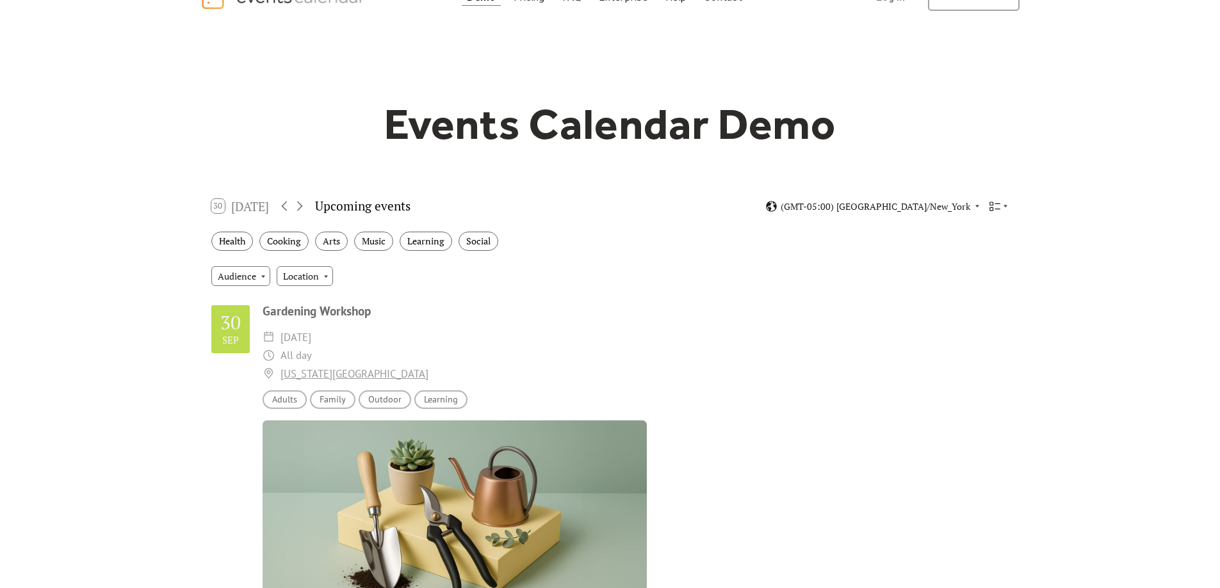
scroll to position [64, 0]
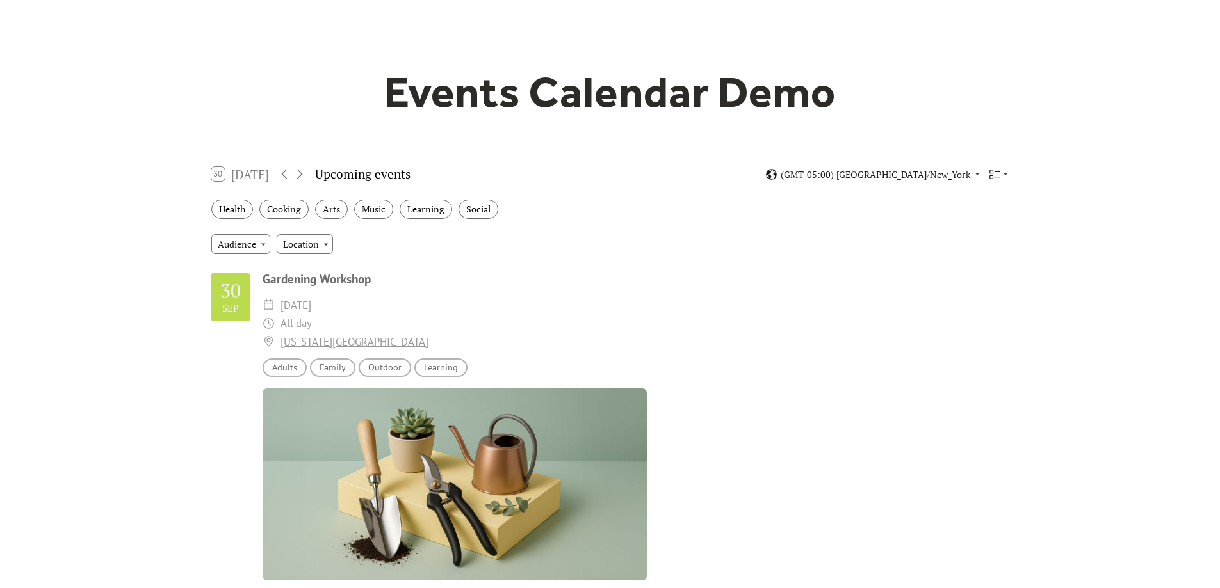
click at [982, 170] on div "(GMT-05:00) [GEOGRAPHIC_DATA]/New_York" at bounding box center [886, 174] width 243 height 12
click at [989, 174] on div "(GMT-05:00) [GEOGRAPHIC_DATA]/New_York" at bounding box center [886, 174] width 243 height 12
click at [996, 174] on icon at bounding box center [995, 174] width 12 height 12
click at [999, 175] on icon at bounding box center [995, 174] width 12 height 12
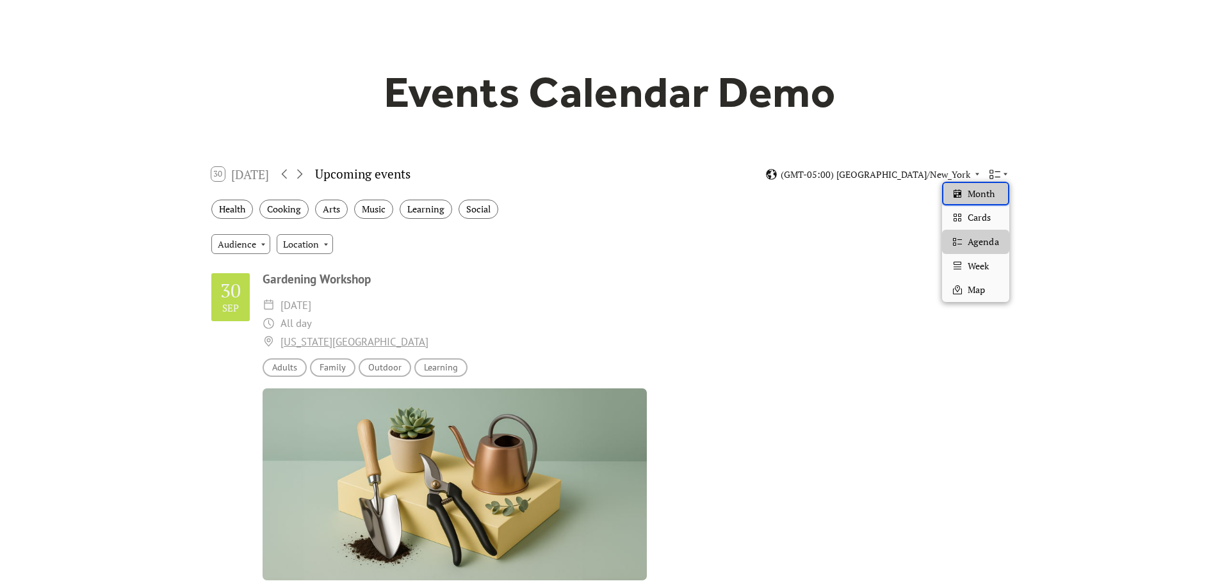
click at [1004, 197] on div "Month" at bounding box center [975, 194] width 67 height 24
